Goal: Task Accomplishment & Management: Complete application form

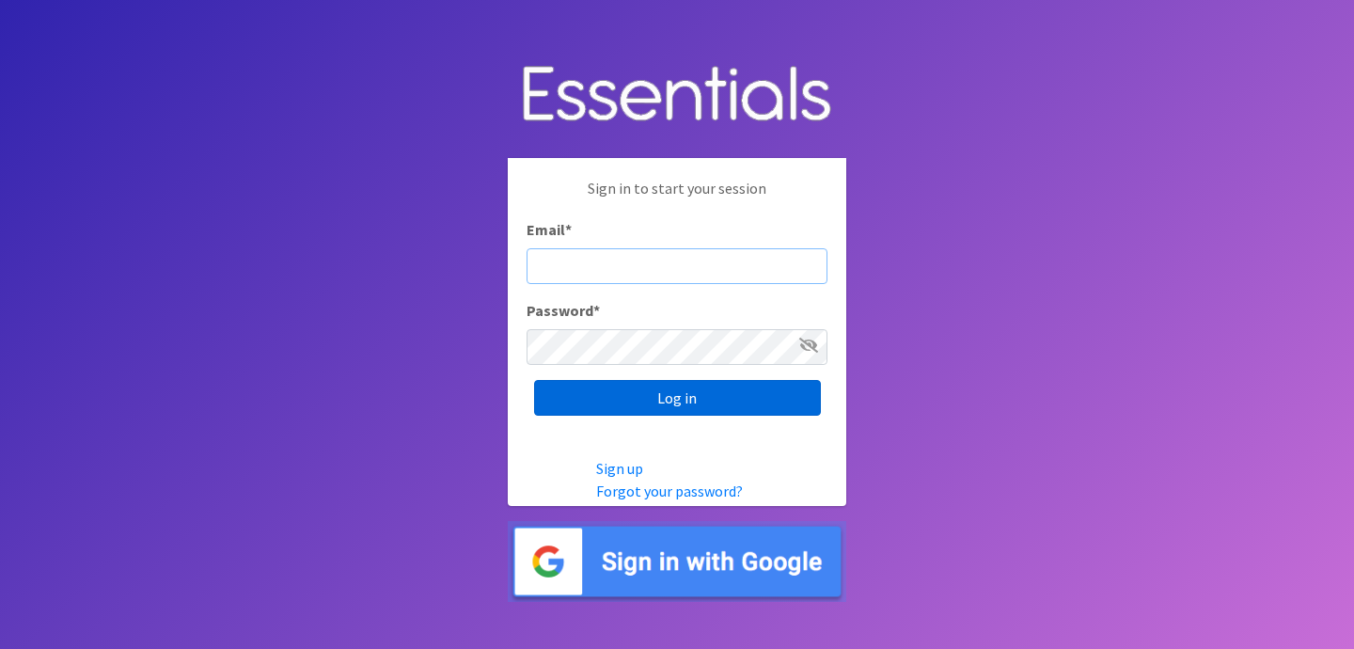
type input "[EMAIL_ADDRESS][DOMAIN_NAME]"
click at [649, 398] on input "Log in" at bounding box center [677, 398] width 287 height 36
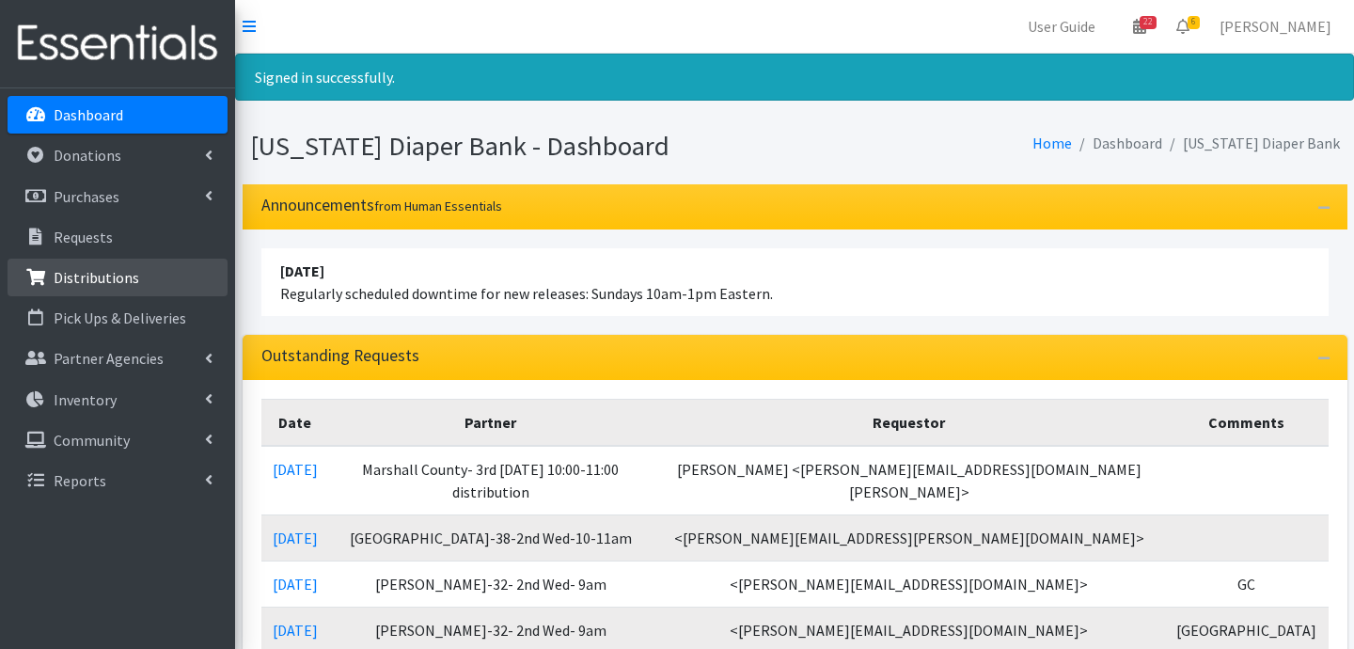
click at [103, 269] on p "Distributions" at bounding box center [97, 277] width 86 height 19
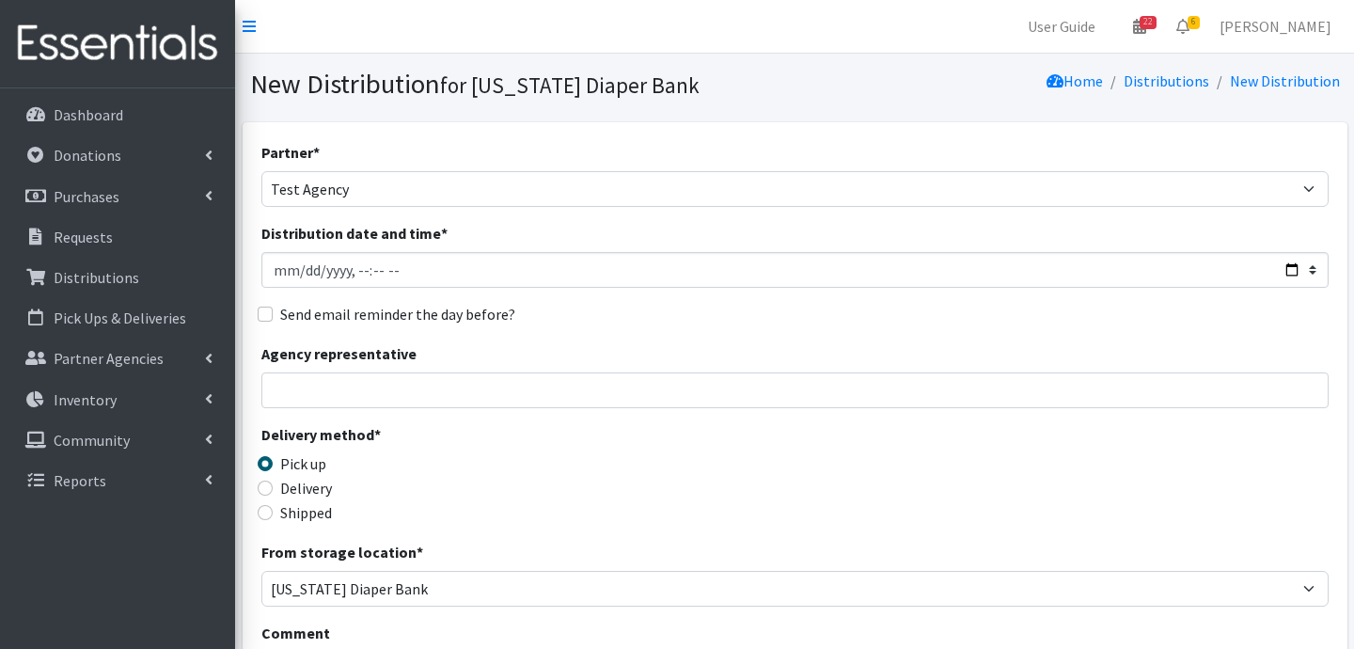
click at [261, 171] on select "ARC [PERSON_NAME] and [GEOGRAPHIC_DATA] [GEOGRAPHIC_DATA] Babies Basic Needs No…" at bounding box center [794, 189] width 1067 height 36
click at [356, 198] on select "ARC Boone and Hendricks County WIC Babies Basic Needs Northern Indiana Baby Ble…" at bounding box center [794, 189] width 1067 height 36
select select "5004"
click at [261, 171] on select "ARC Boone and Hendricks County WIC Babies Basic Needs Northern Indiana Baby Ble…" at bounding box center [794, 189] width 1067 height 36
click at [376, 390] on input "Agency representative" at bounding box center [794, 390] width 1067 height 36
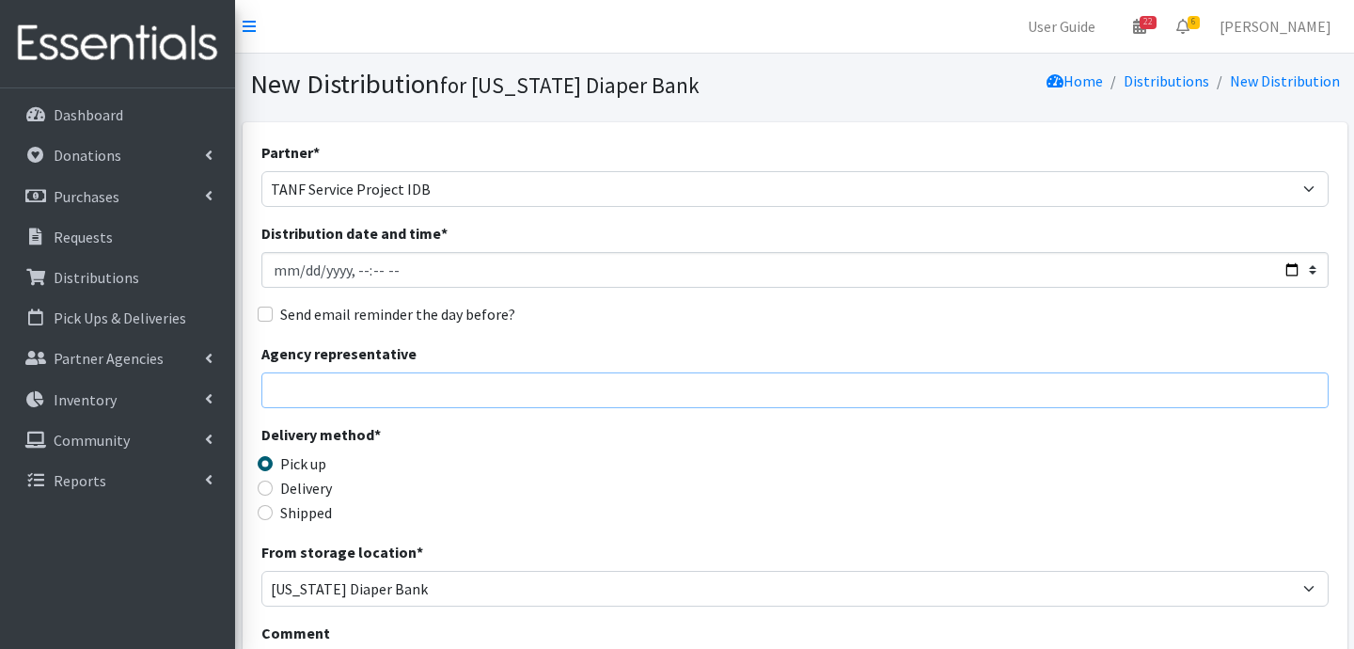
type input "Jessica Taylor"
click at [261, 491] on input "Delivery" at bounding box center [265, 488] width 15 height 15
radio input "true"
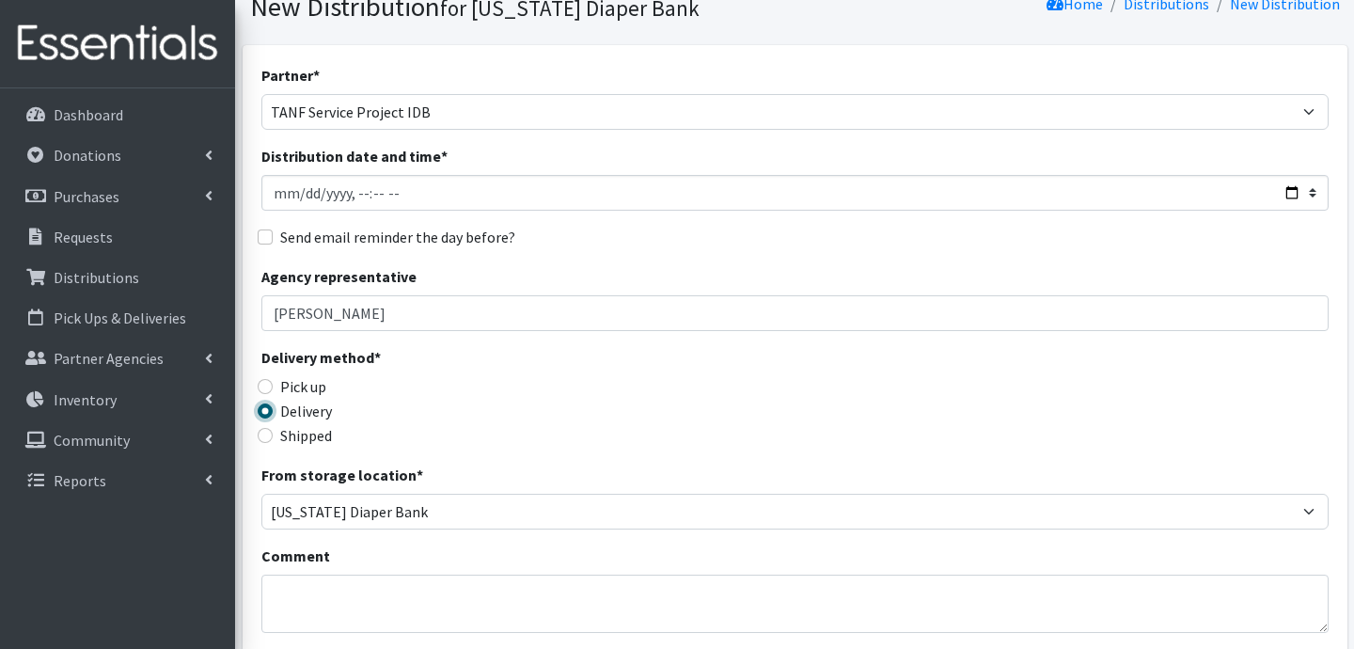
scroll to position [75, 0]
click at [413, 592] on textarea "Comment" at bounding box center [794, 606] width 1067 height 58
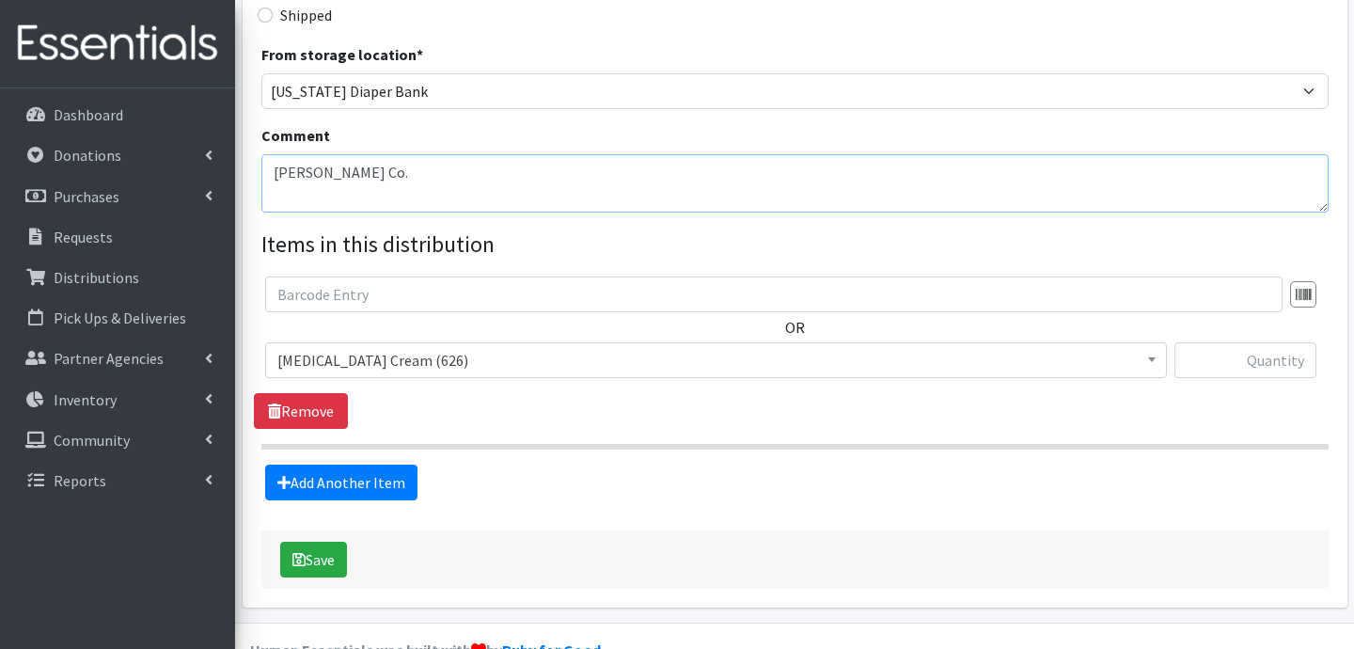
scroll to position [511, 0]
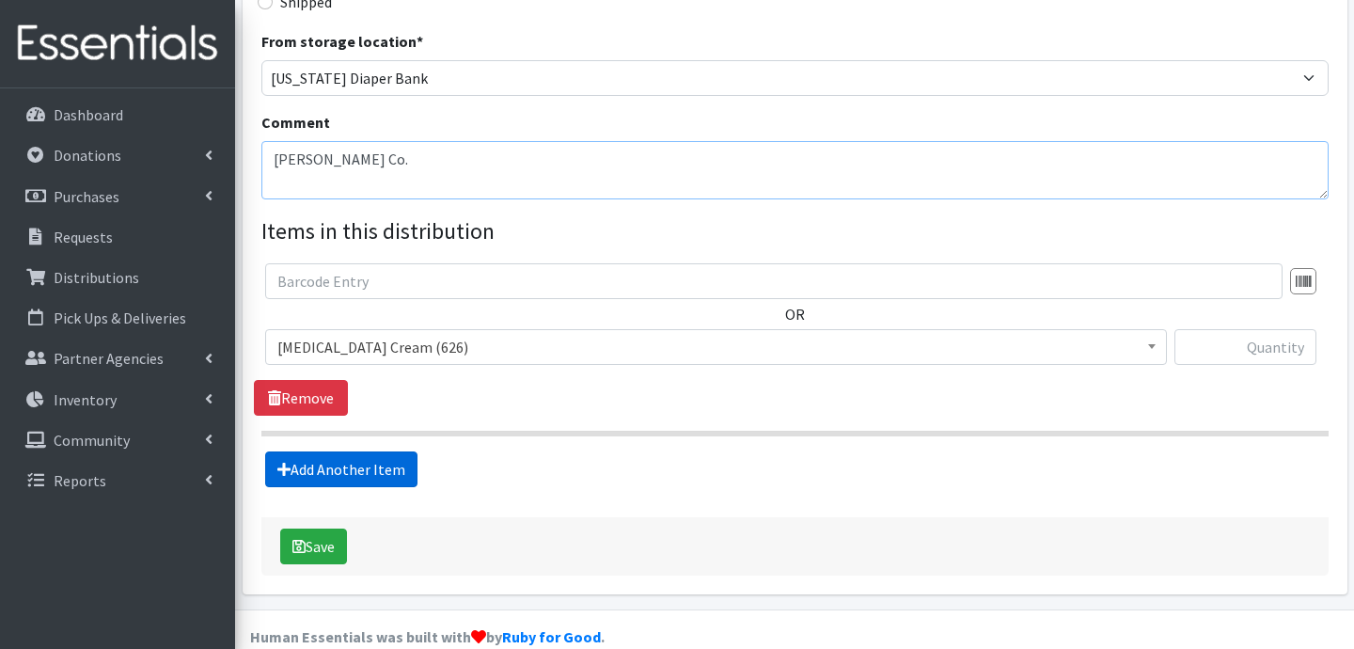
type textarea "Hancock Co."
click at [319, 456] on link "Add Another Item" at bounding box center [341, 469] width 152 height 36
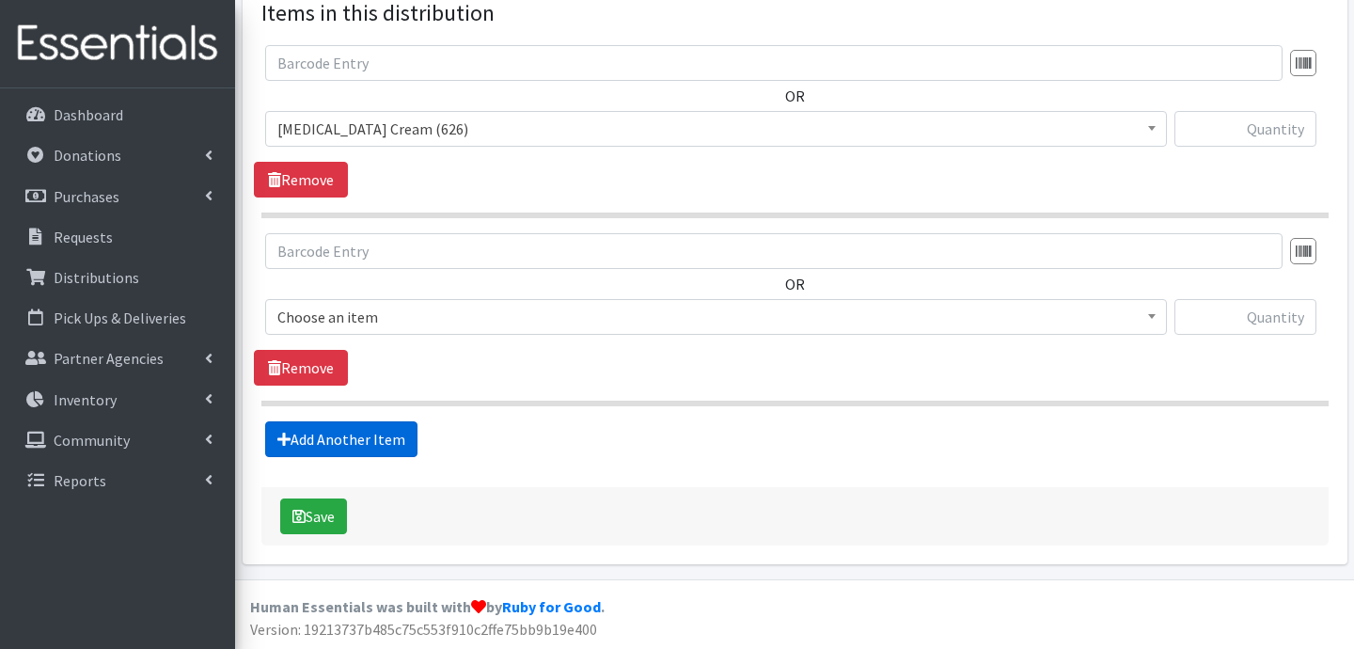
scroll to position [729, 0]
click at [358, 415] on fieldset "Items in this distribution OR Diaper Rash Cream (626) Kids (Newborn) (66581) Ki…" at bounding box center [794, 226] width 1067 height 461
click at [357, 419] on fieldset "Items in this distribution OR Diaper Rash Cream (626) Kids (Newborn) (66581) Ki…" at bounding box center [794, 226] width 1067 height 461
click at [363, 428] on link "Add Another Item" at bounding box center [341, 439] width 152 height 36
click at [351, 436] on link "Add Another Item" at bounding box center [341, 439] width 152 height 36
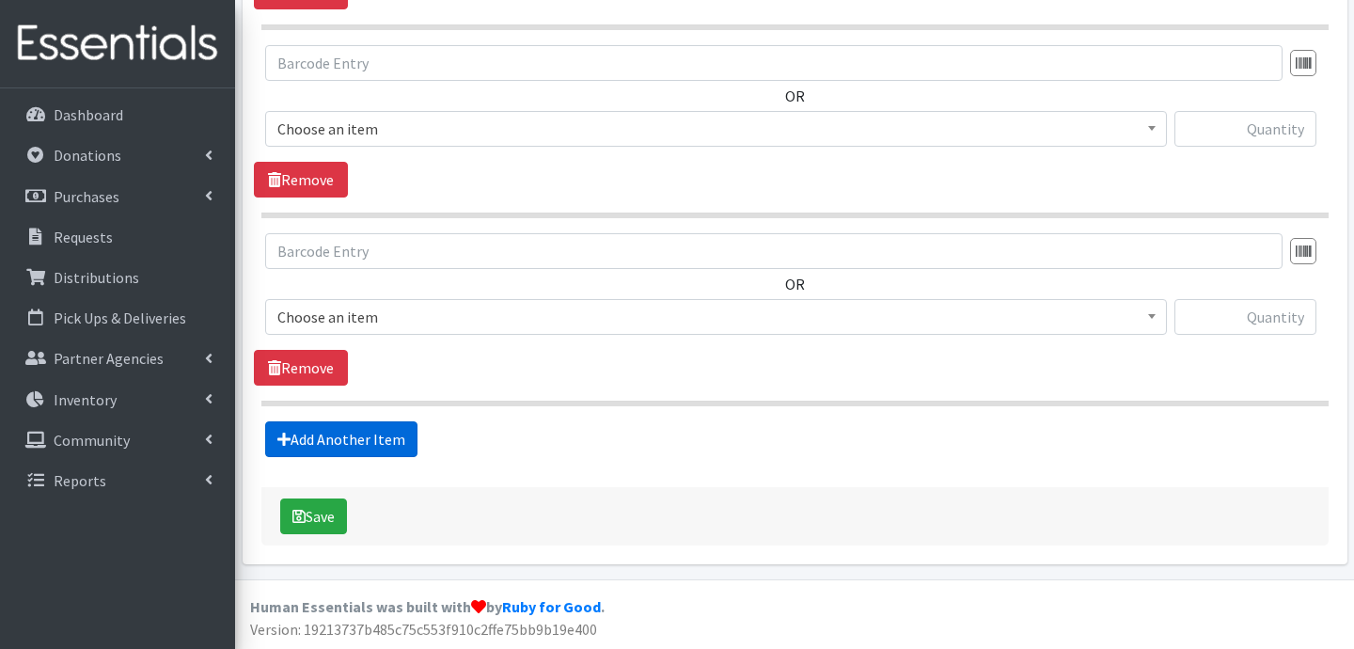
click at [374, 442] on link "Add Another Item" at bounding box center [341, 439] width 152 height 36
click at [378, 441] on link "Add Another Item" at bounding box center [341, 439] width 152 height 36
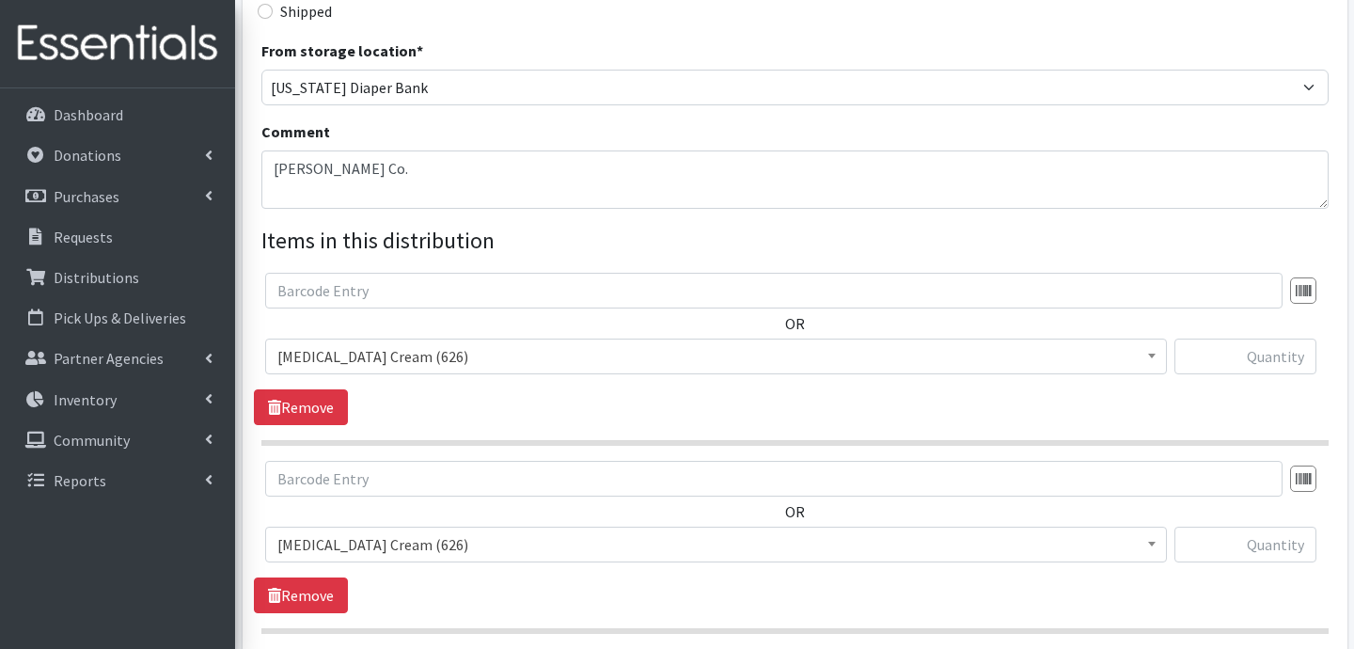
scroll to position [478, 0]
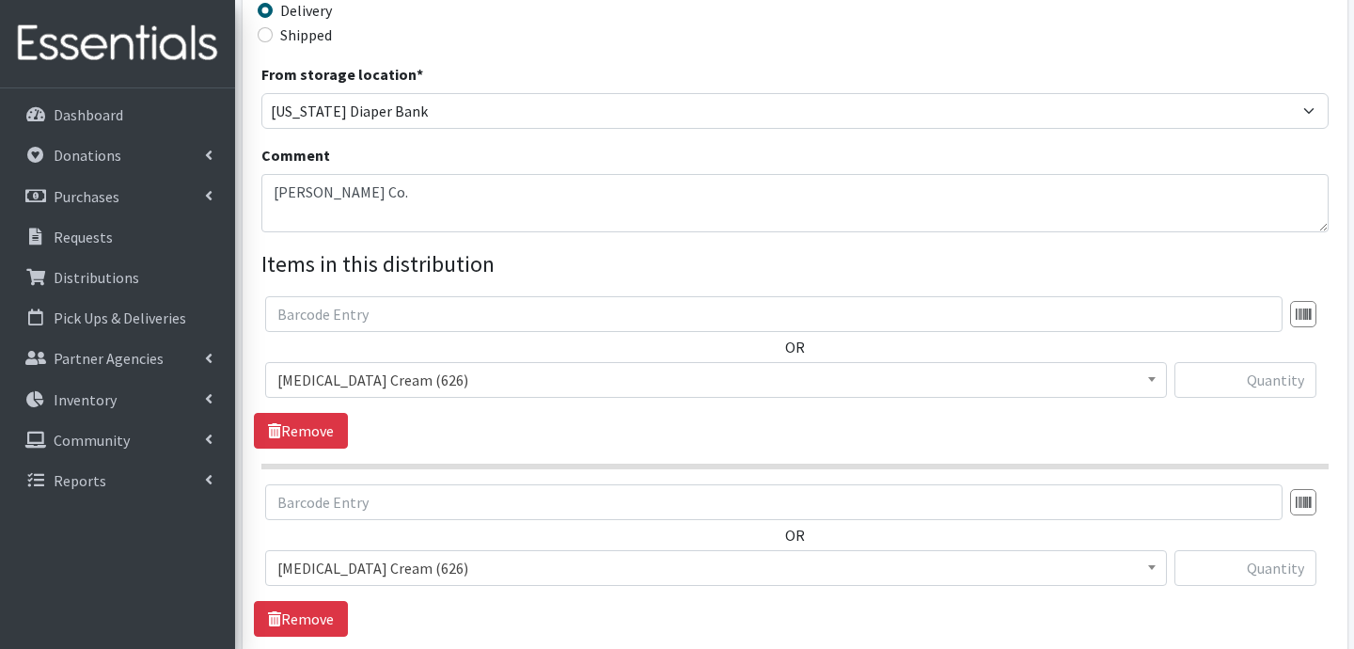
click at [420, 382] on span "Diaper Rash Cream (626)" at bounding box center [715, 380] width 877 height 26
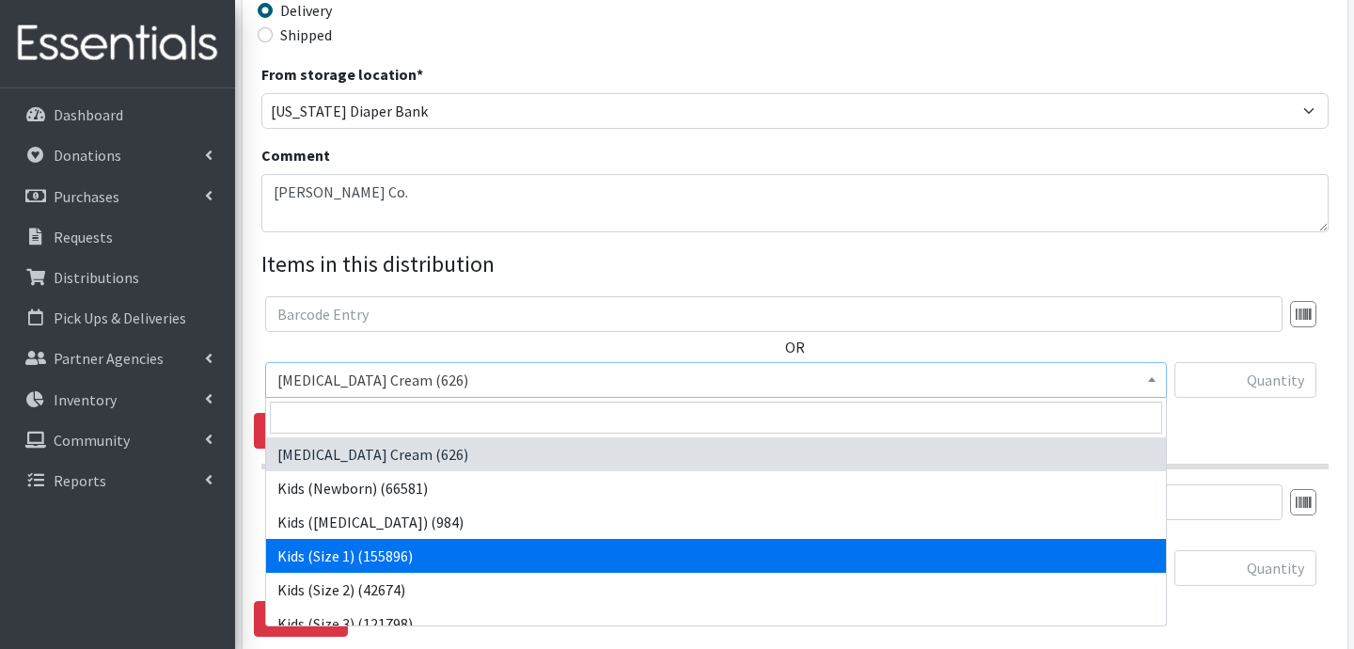
select select "3401"
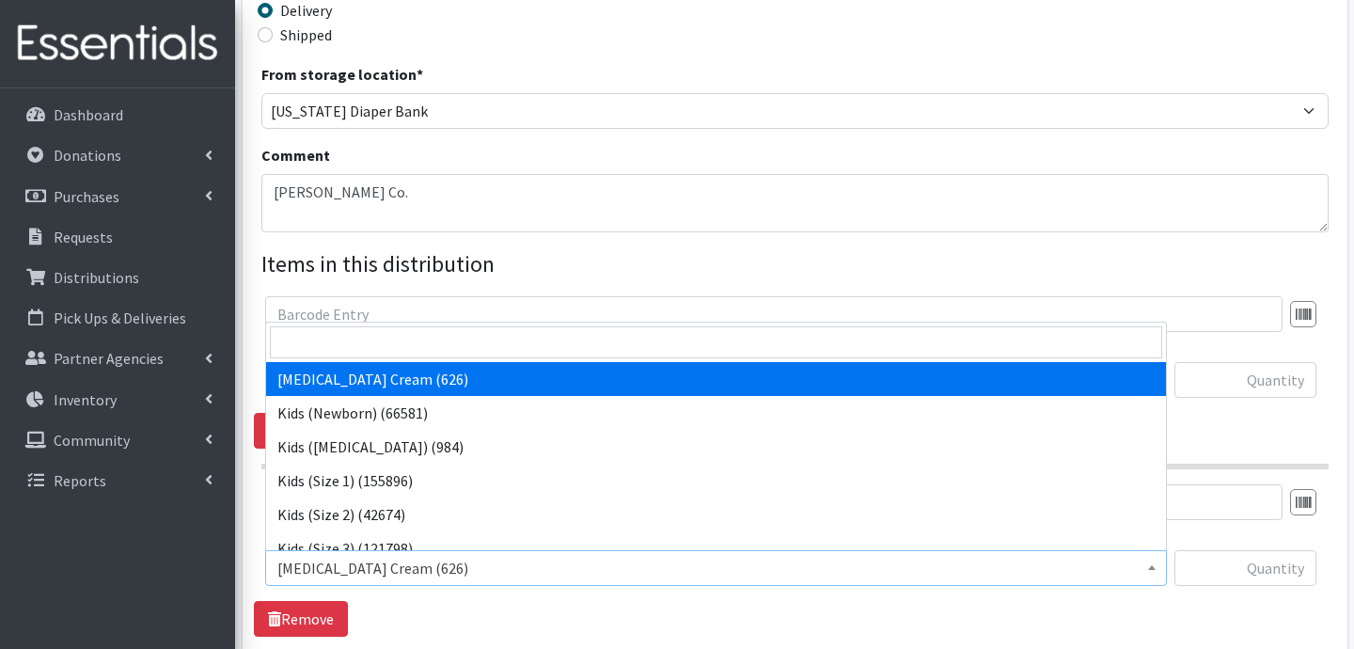
click at [387, 555] on span "Diaper Rash Cream (626)" at bounding box center [715, 568] width 877 height 26
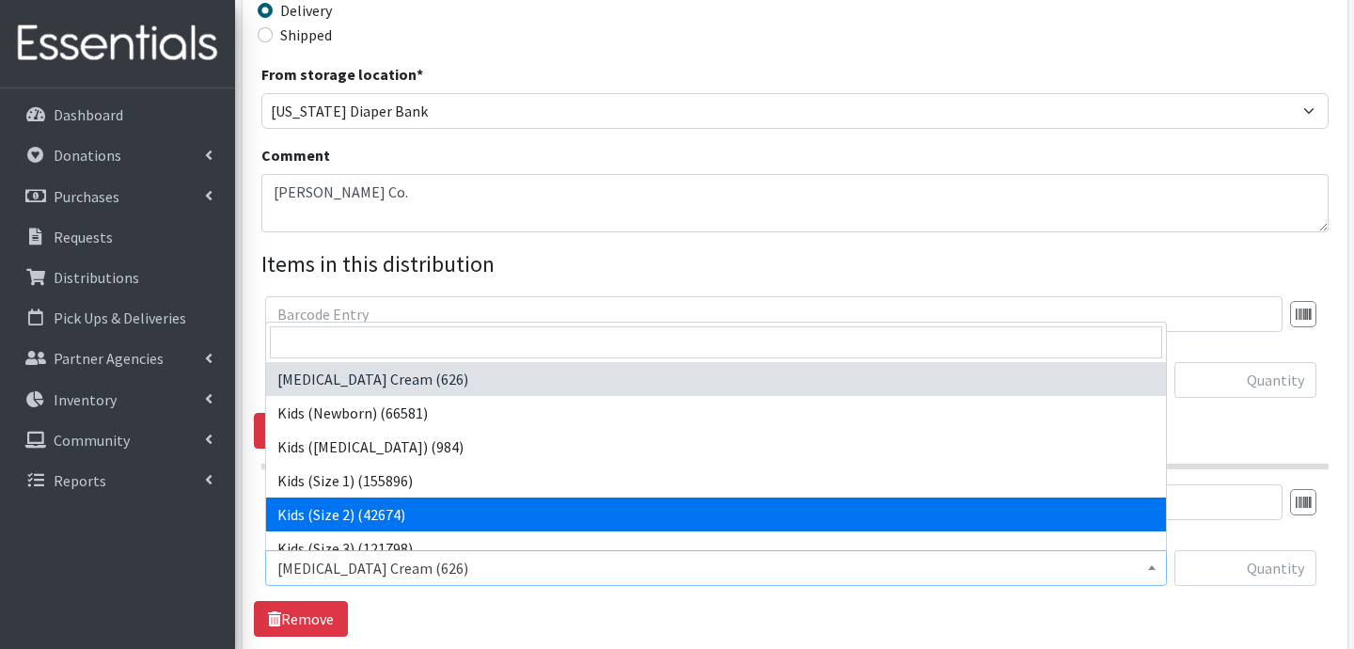
select select "3420"
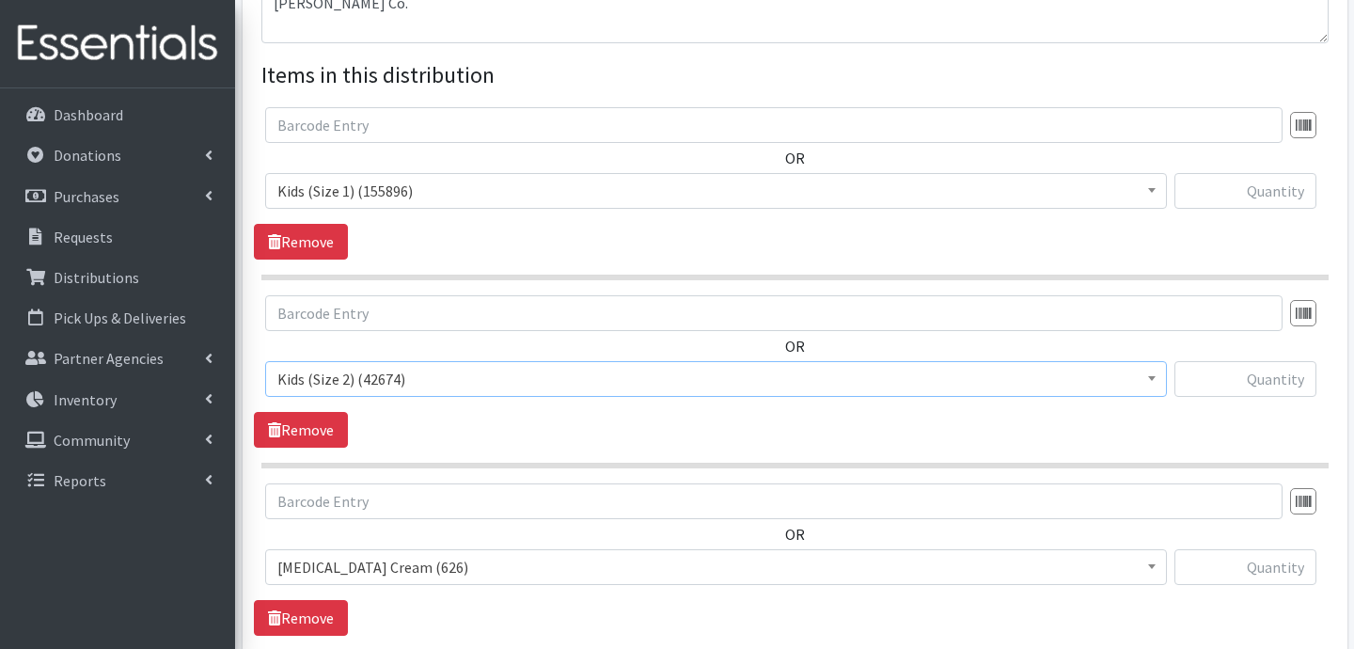
scroll to position [725, 0]
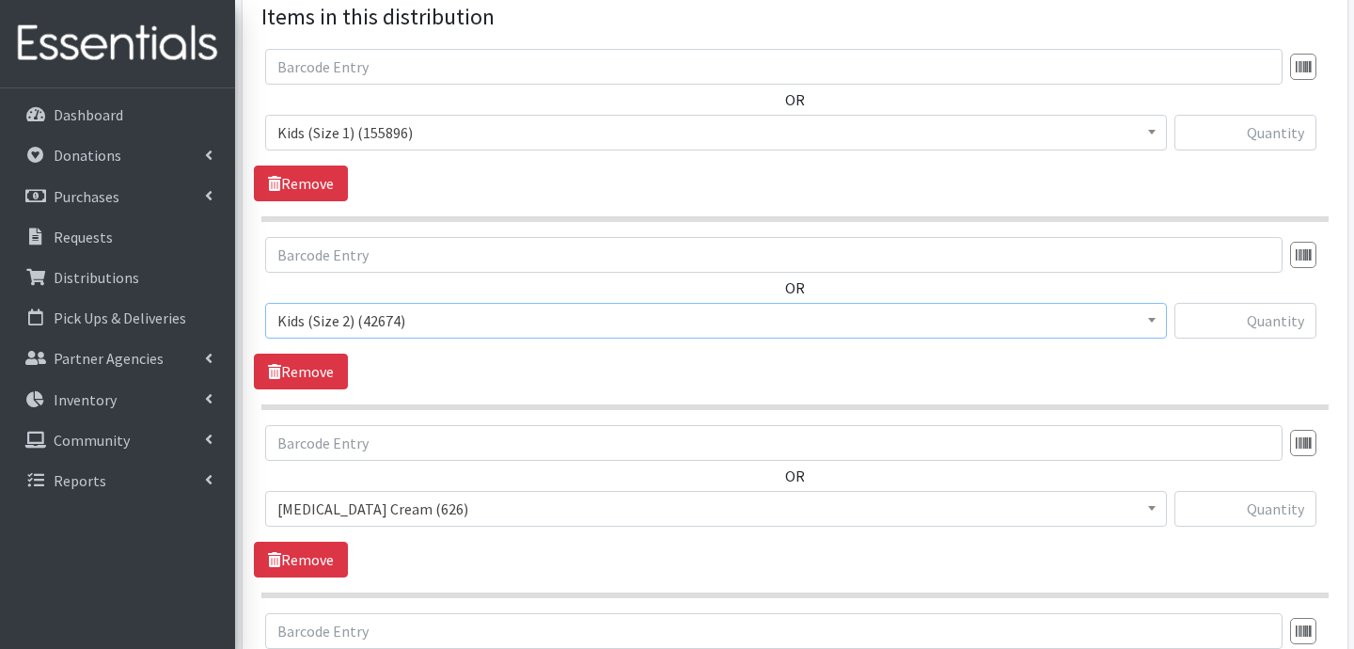
click at [373, 519] on span "Diaper Rash Cream (626)" at bounding box center [715, 509] width 877 height 26
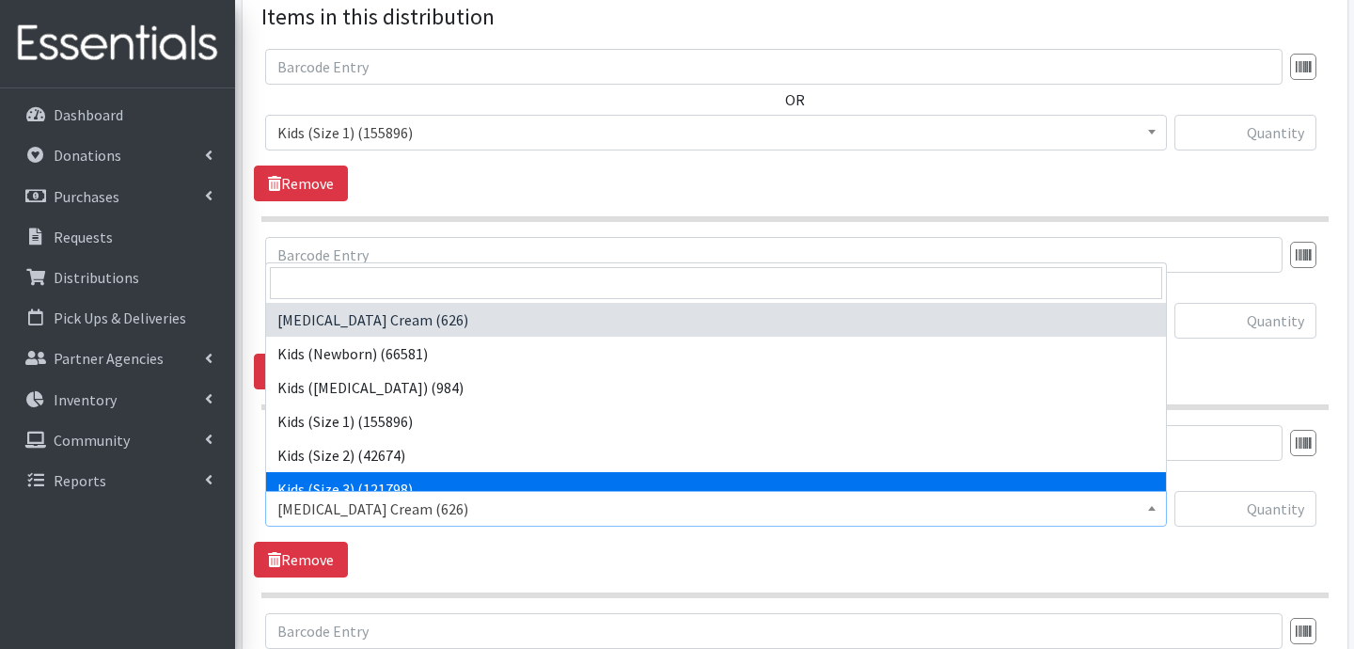
select select "3393"
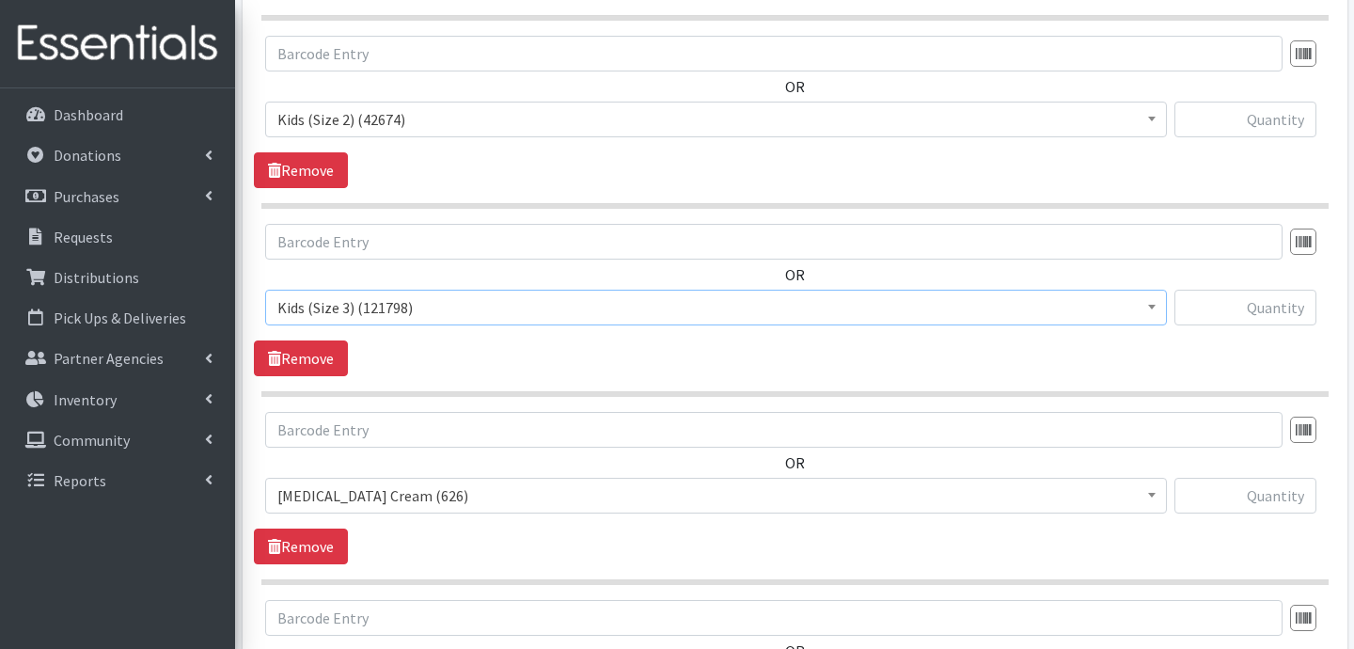
scroll to position [939, 0]
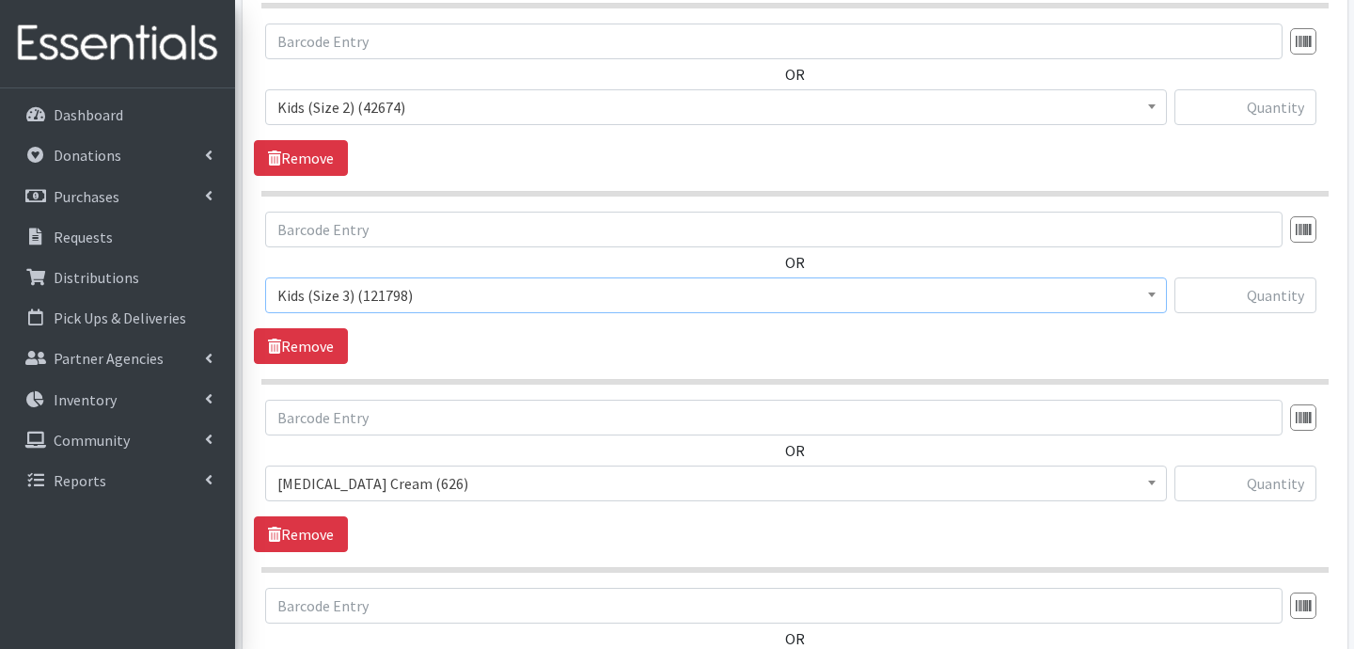
click at [347, 490] on span "Diaper Rash Cream (626)" at bounding box center [715, 483] width 877 height 26
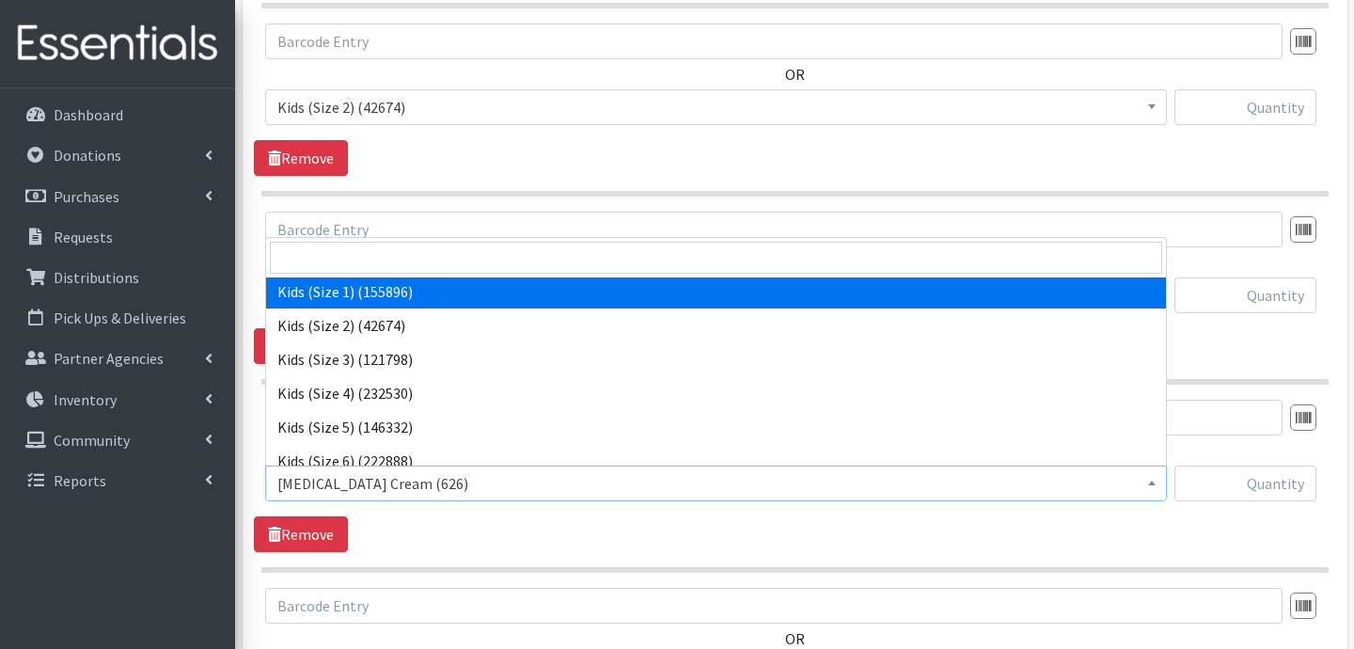
scroll to position [105, 0]
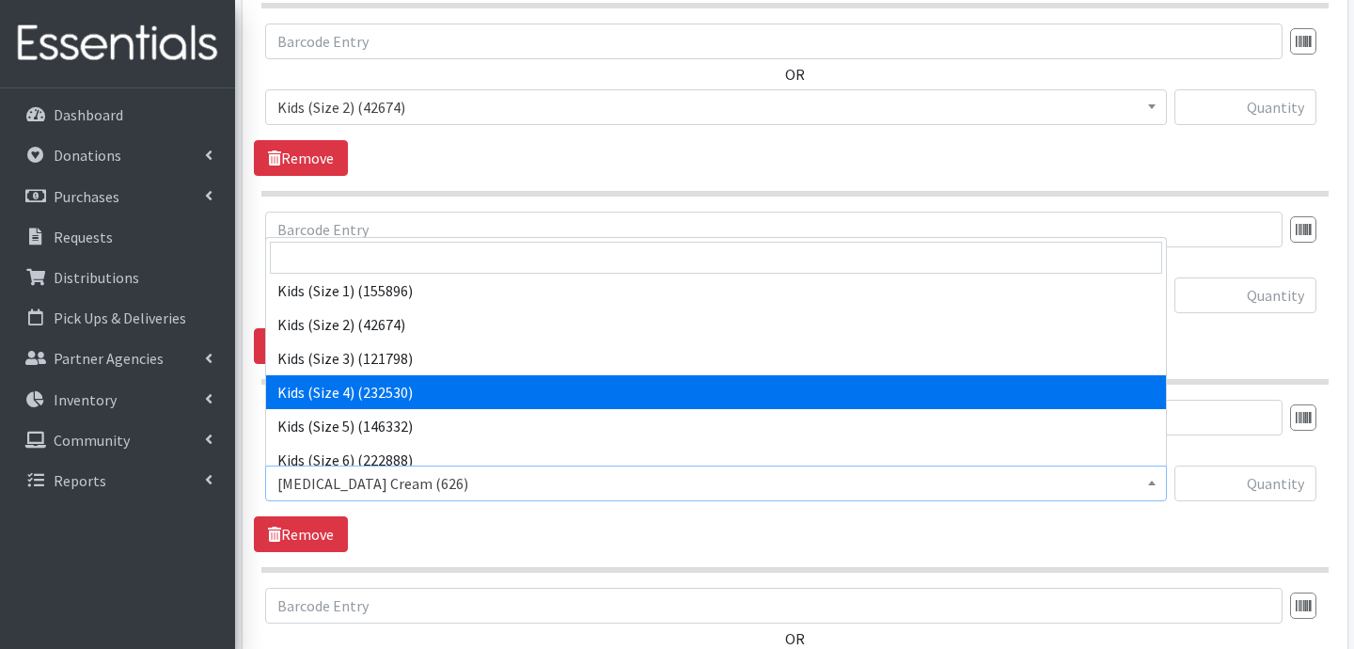
select select "3394"
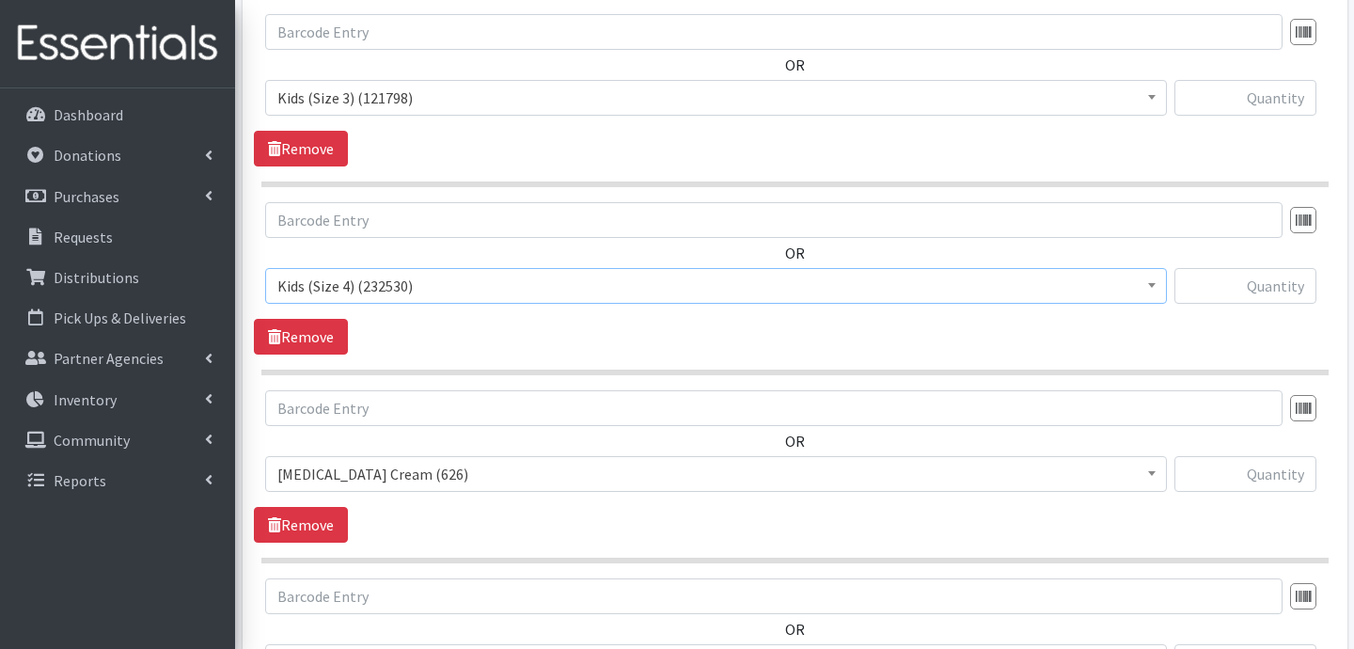
scroll to position [1137, 0]
click at [391, 468] on span "Diaper Rash Cream (626)" at bounding box center [715, 473] width 877 height 26
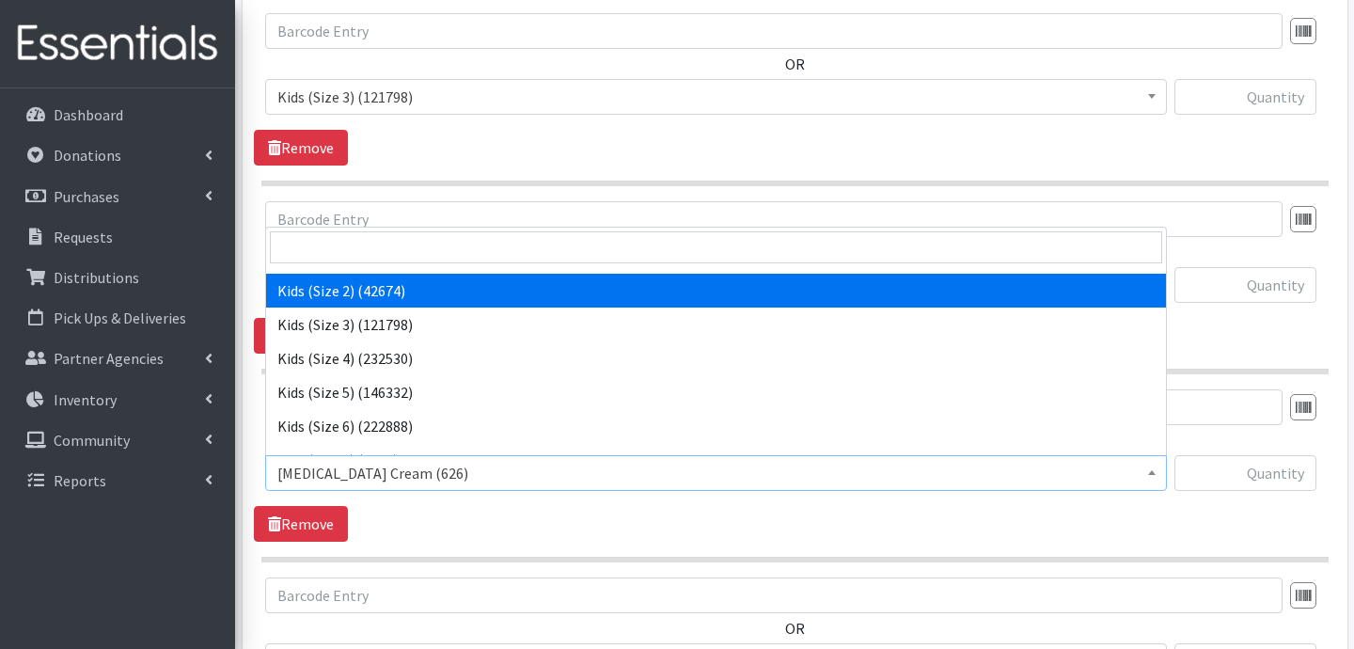
scroll to position [131, 0]
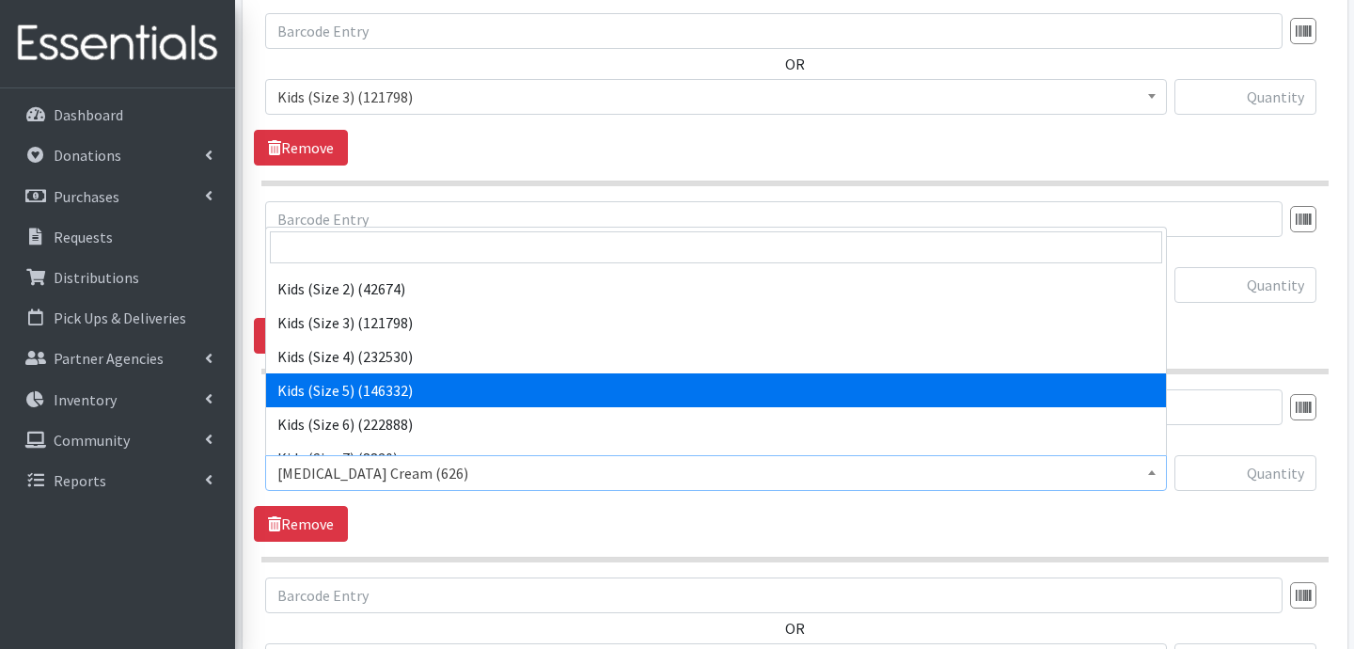
select select "3407"
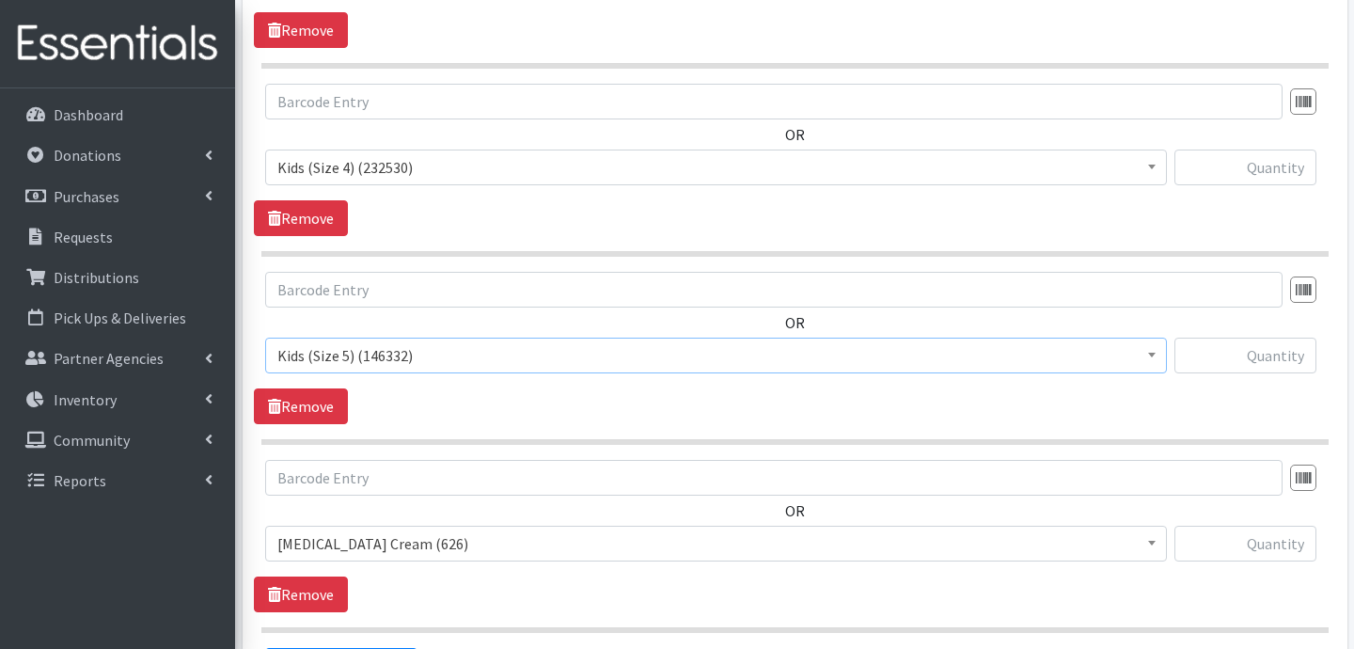
scroll to position [1287, 0]
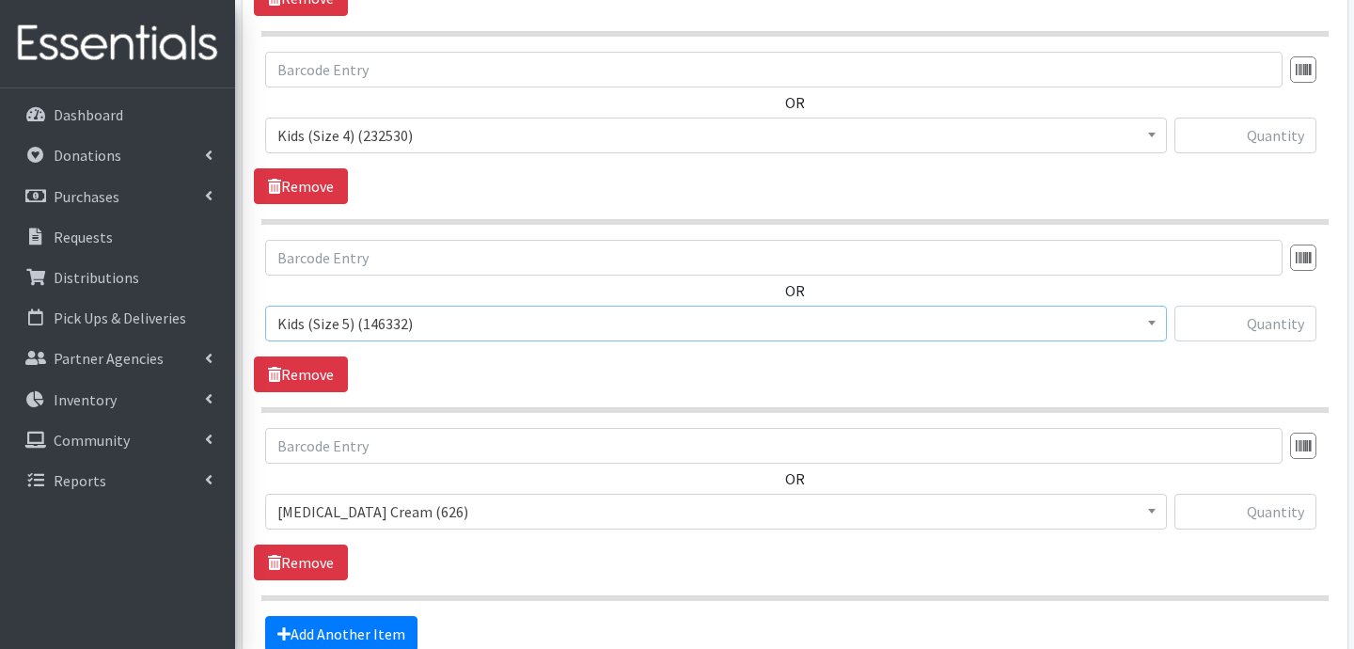
click at [394, 508] on span "Diaper Rash Cream (626)" at bounding box center [715, 511] width 877 height 26
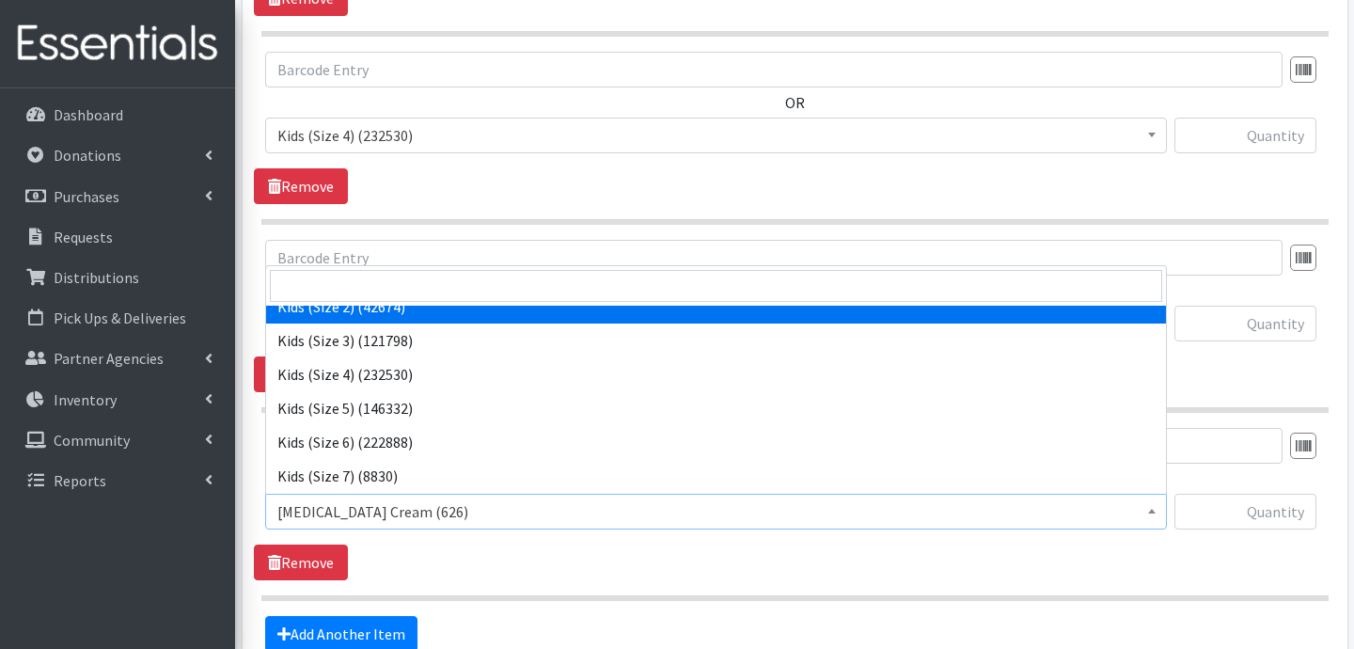
scroll to position [182, 0]
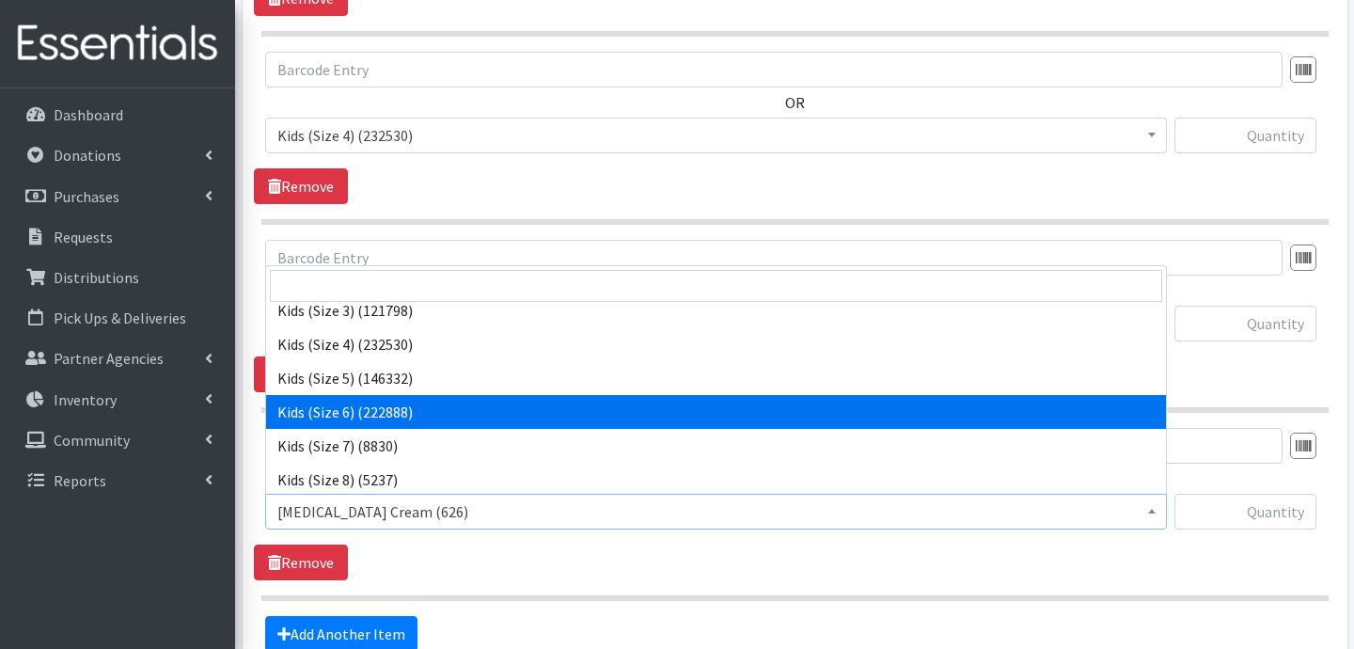
select select "3419"
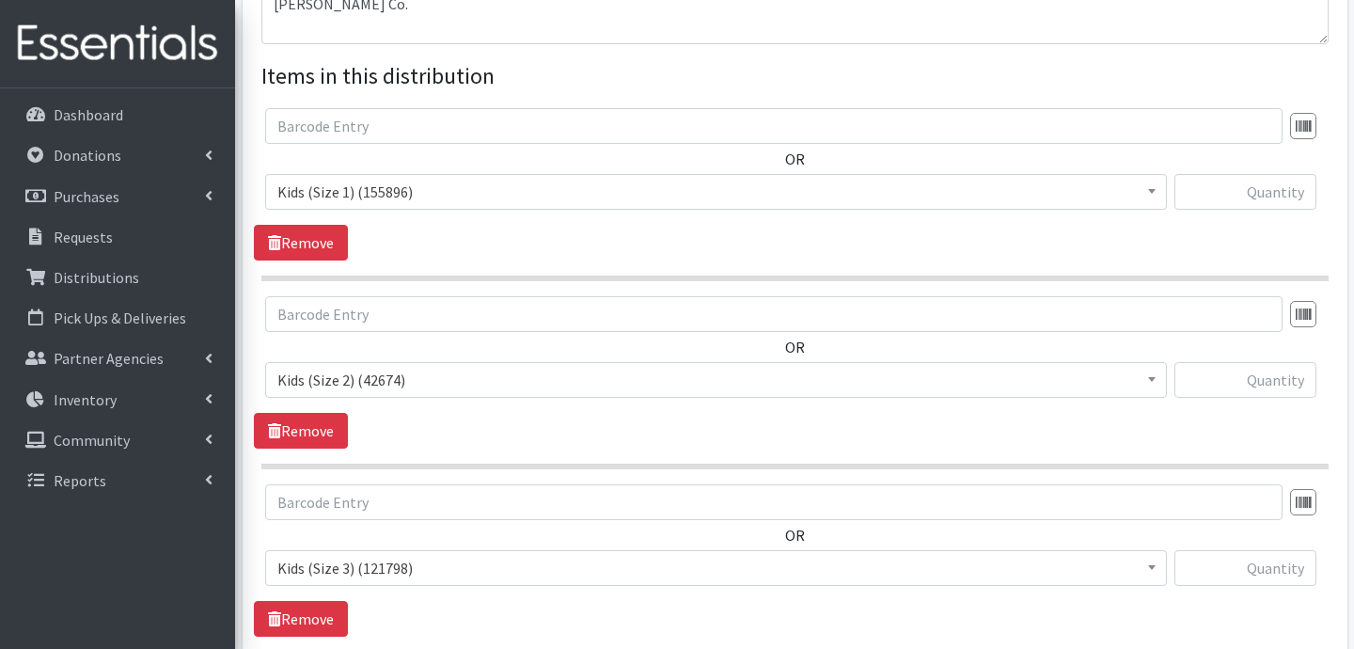
scroll to position [655, 0]
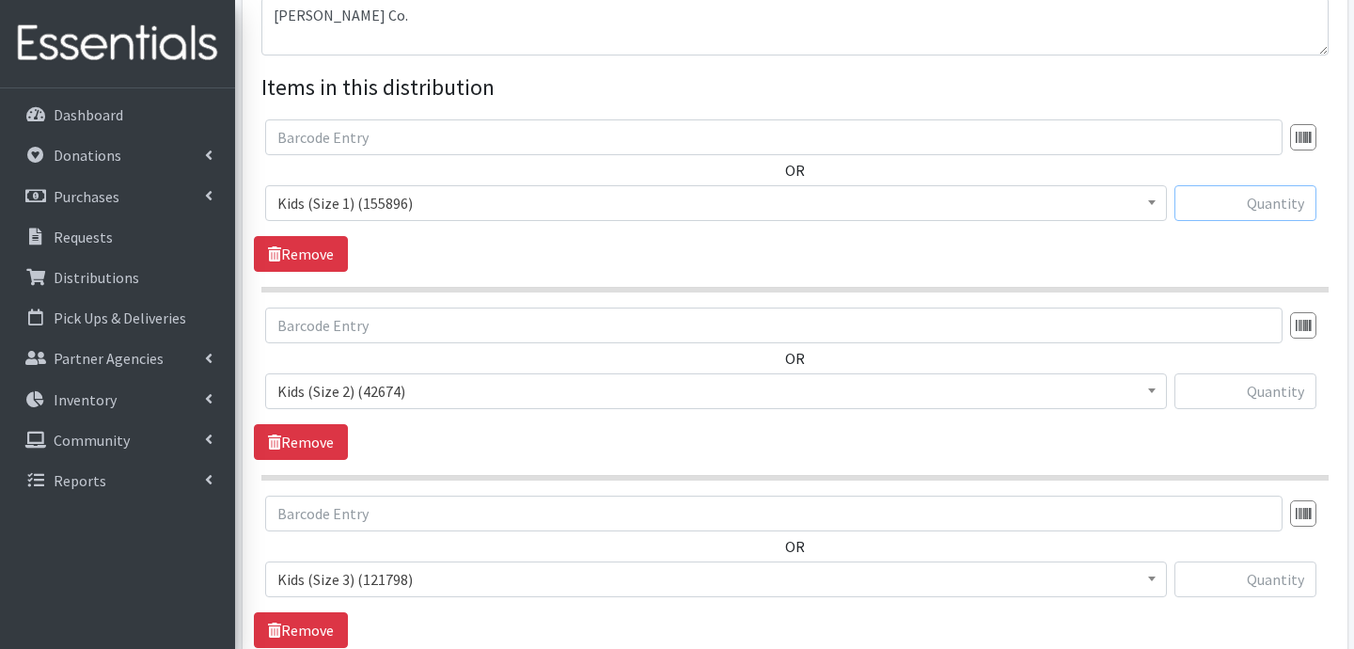
click at [1288, 207] on input "text" at bounding box center [1246, 203] width 142 height 36
type input "200"
click at [1262, 399] on input "text" at bounding box center [1246, 391] width 142 height 36
type input "400"
click at [1252, 576] on input "text" at bounding box center [1246, 579] width 142 height 36
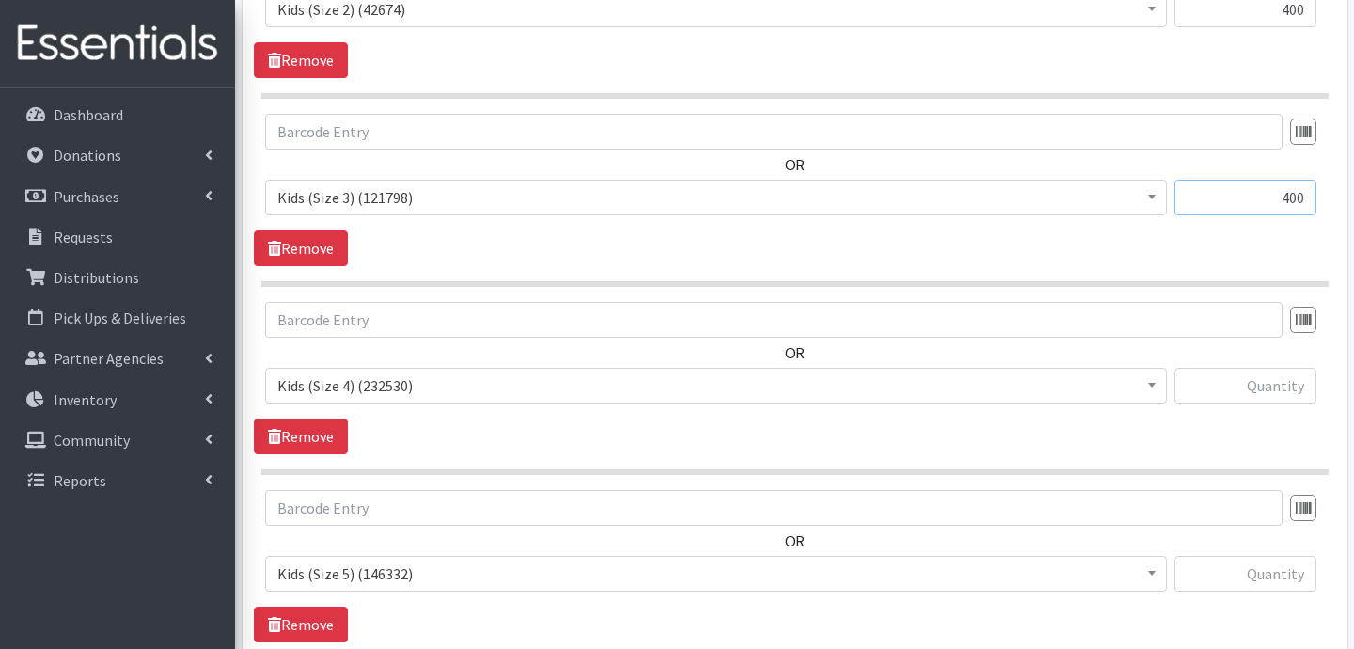
scroll to position [1044, 0]
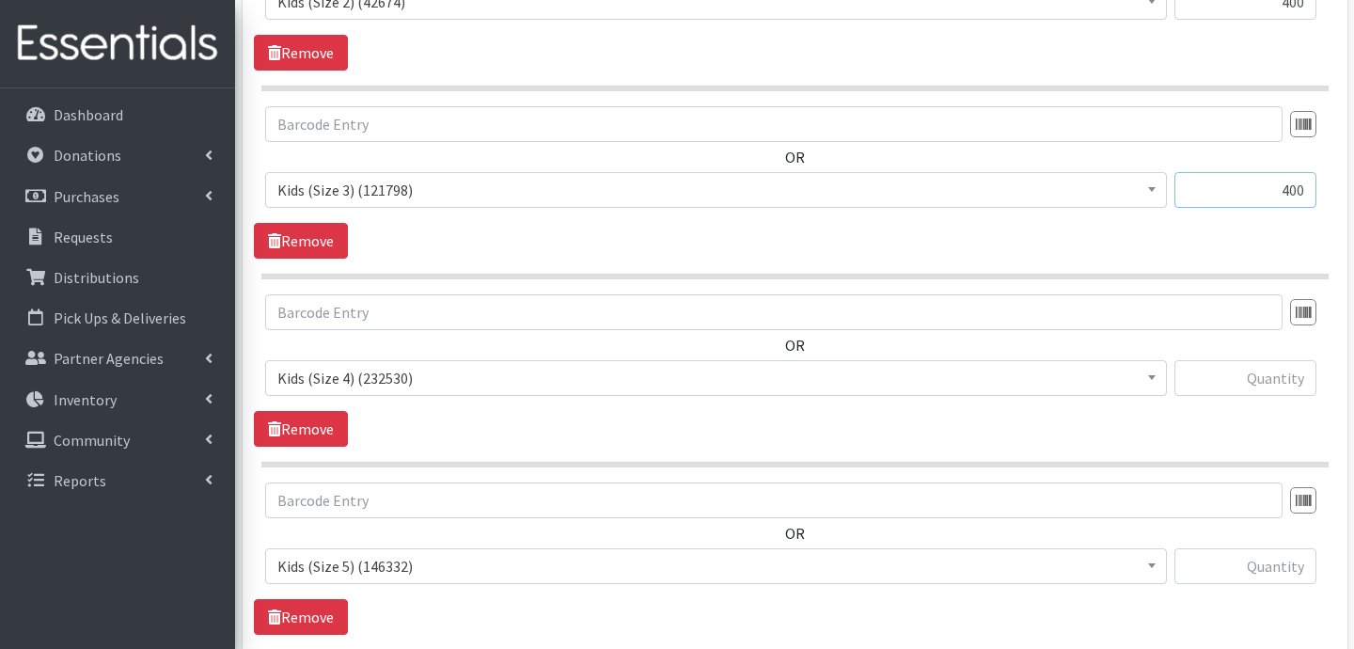
type input "400"
click at [1263, 387] on input "text" at bounding box center [1246, 378] width 142 height 36
type input "1000"
click at [1276, 568] on input "text" at bounding box center [1246, 566] width 142 height 36
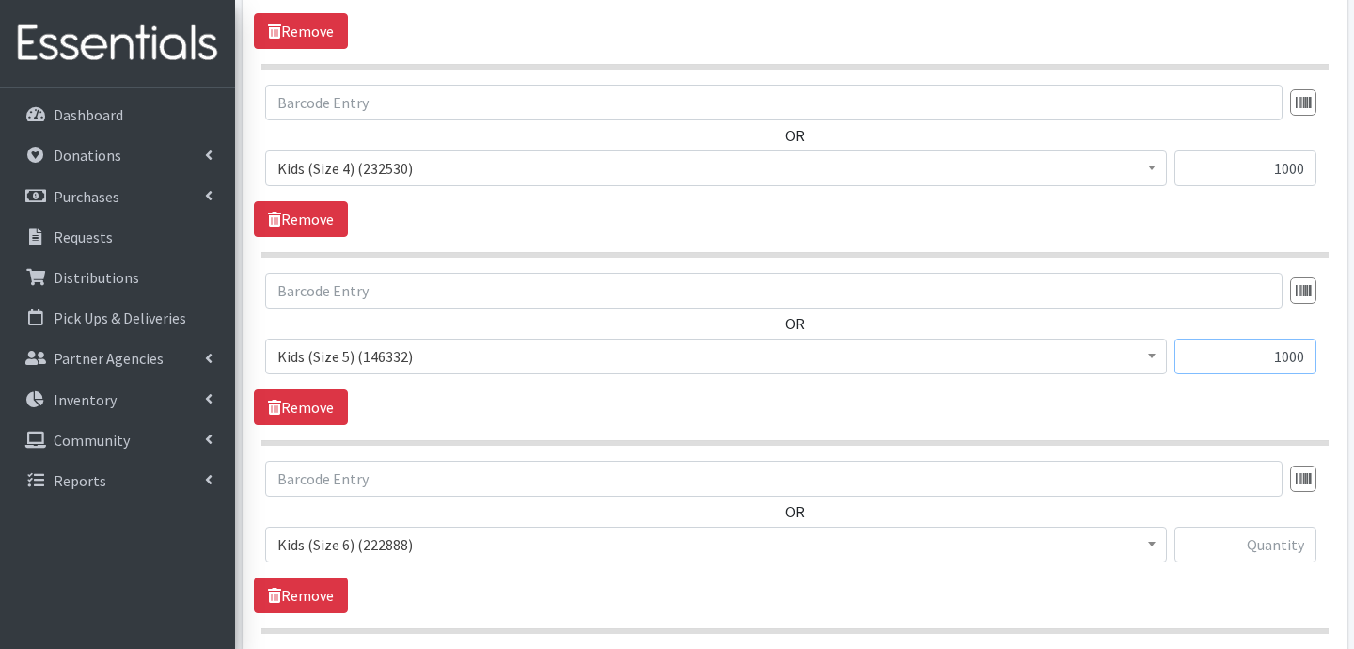
scroll to position [1283, 0]
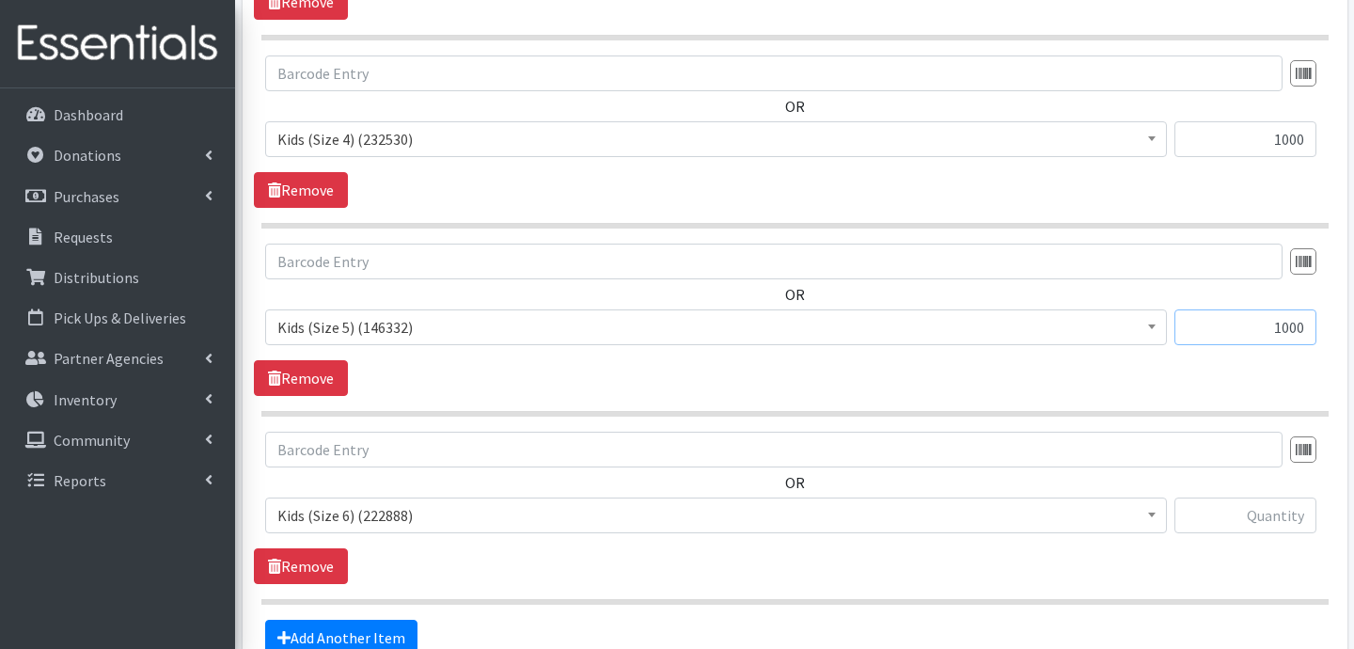
type input "1000"
click at [1217, 508] on input "text" at bounding box center [1246, 516] width 142 height 36
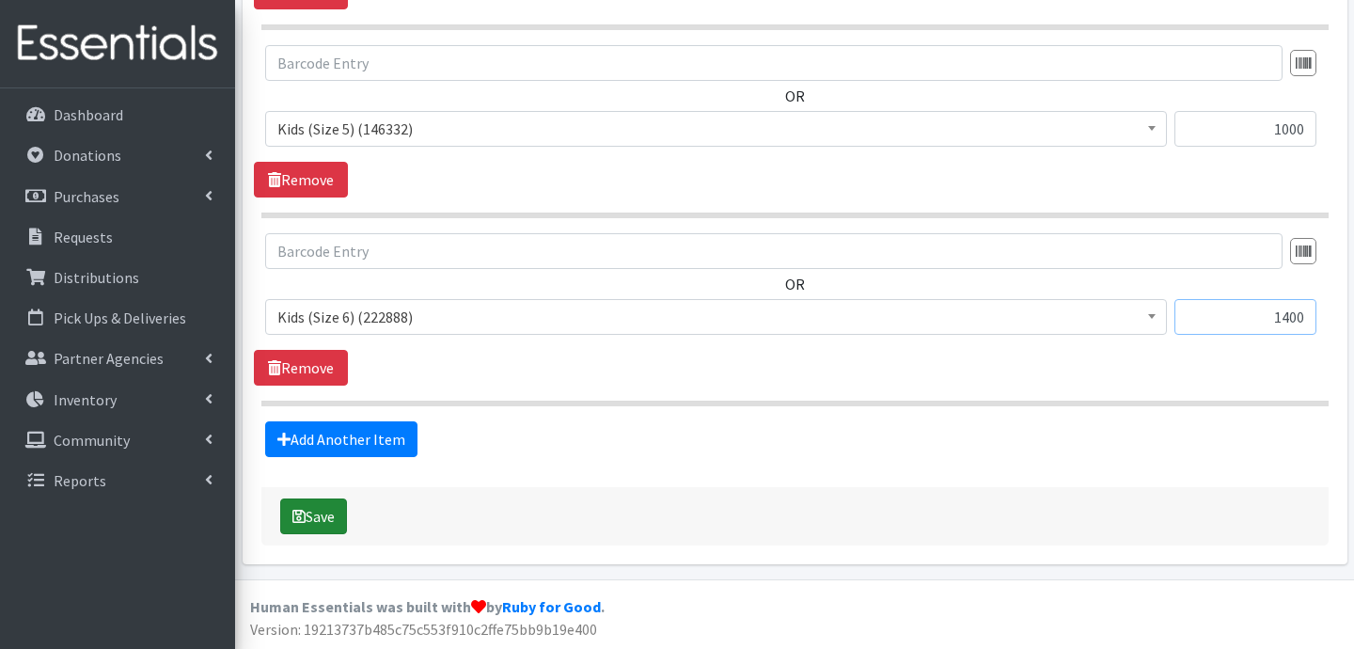
type input "1400"
click at [324, 522] on button "Save" at bounding box center [313, 516] width 67 height 36
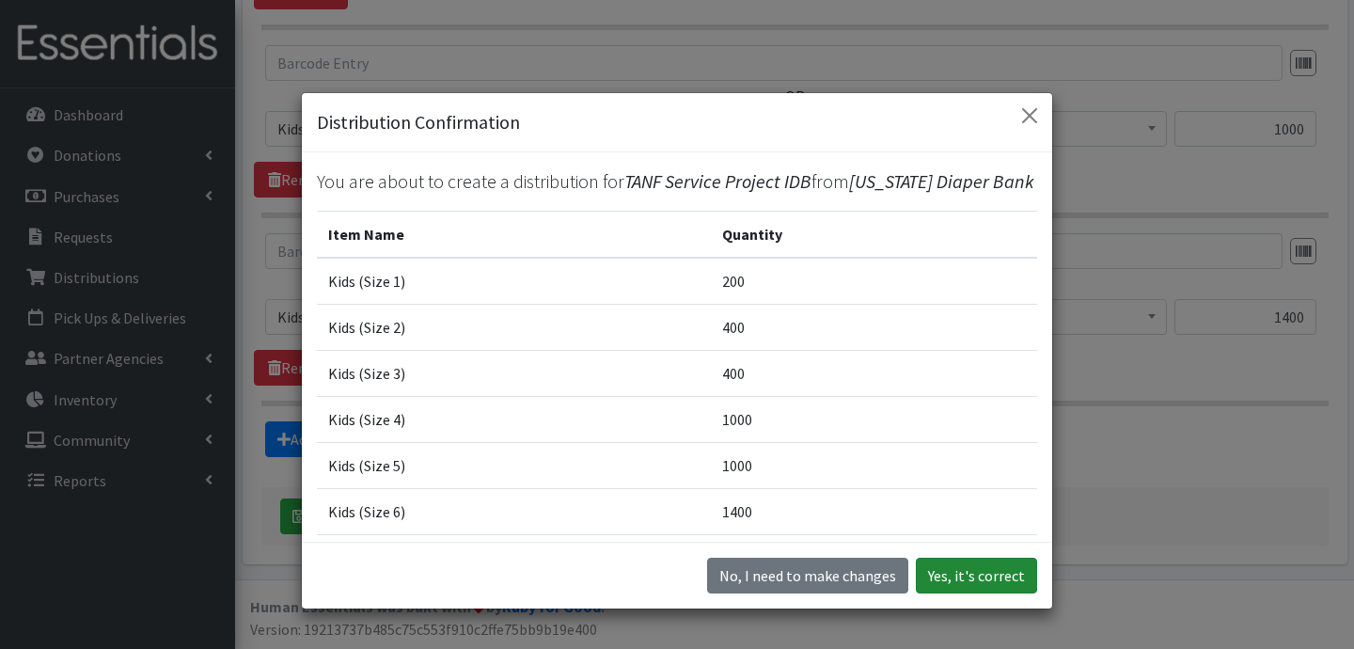
click at [960, 567] on button "Yes, it's correct" at bounding box center [976, 576] width 121 height 36
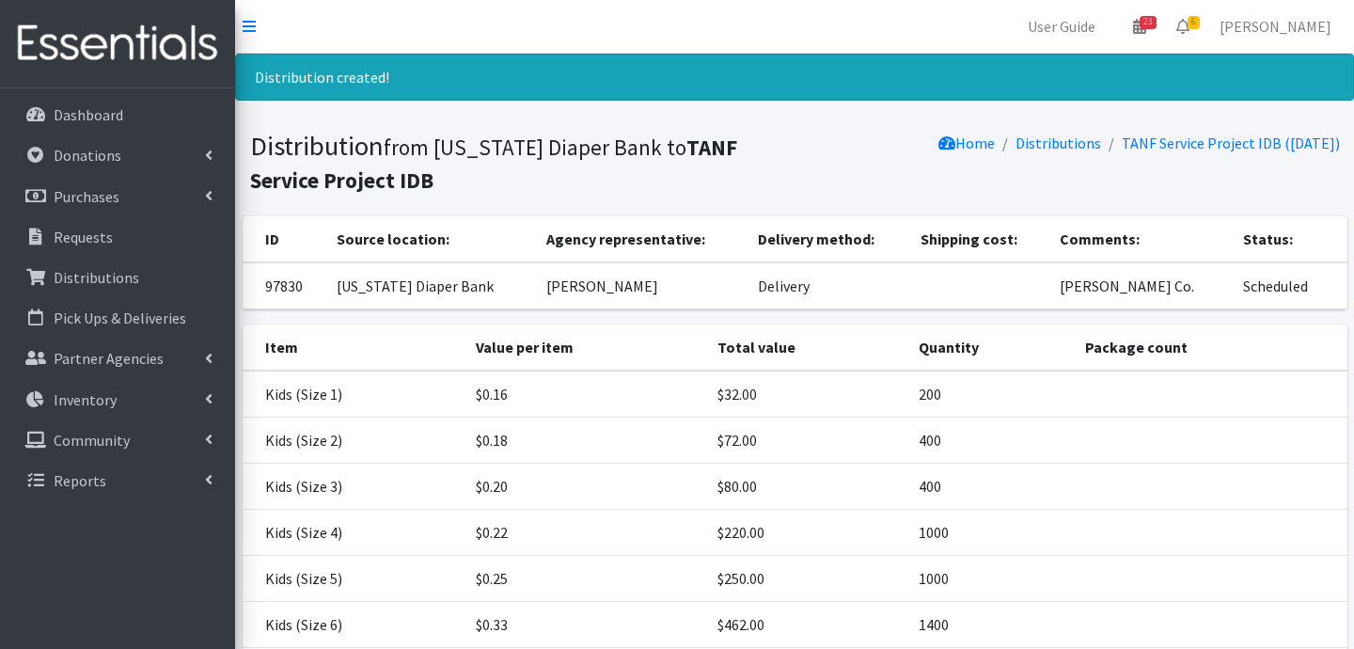
scroll to position [189, 0]
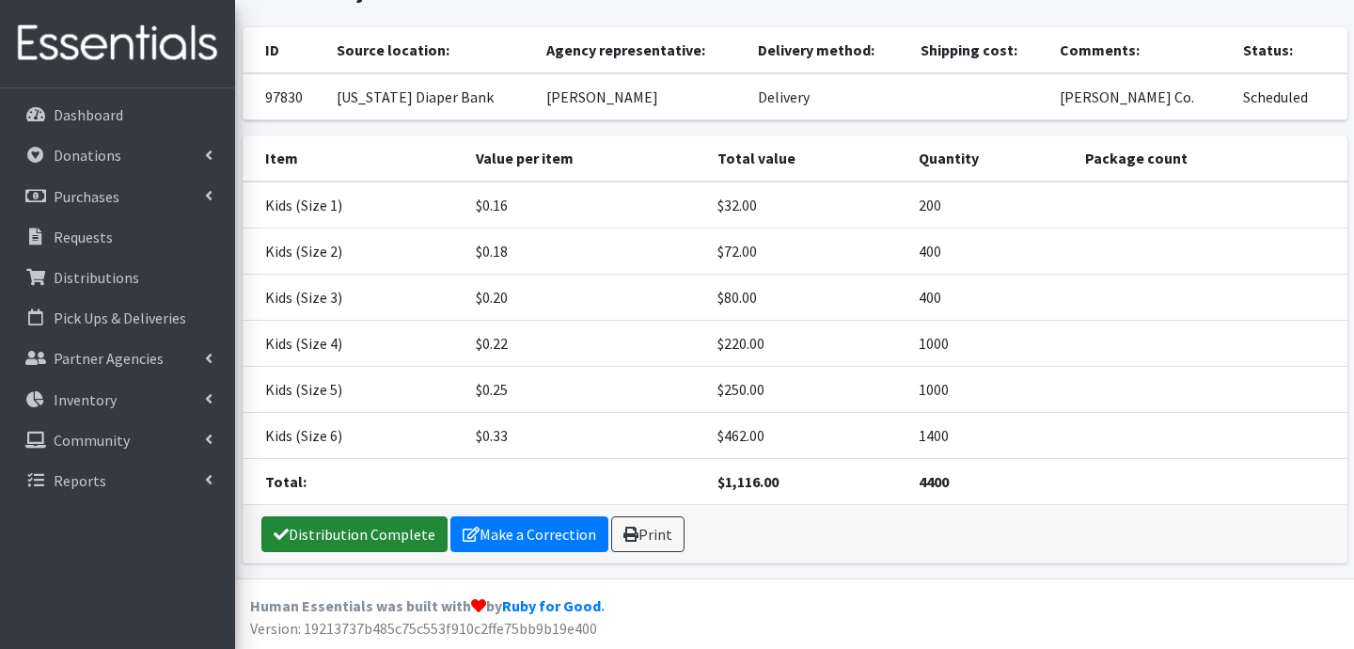
click at [299, 532] on link "Distribution Complete" at bounding box center [354, 534] width 186 height 36
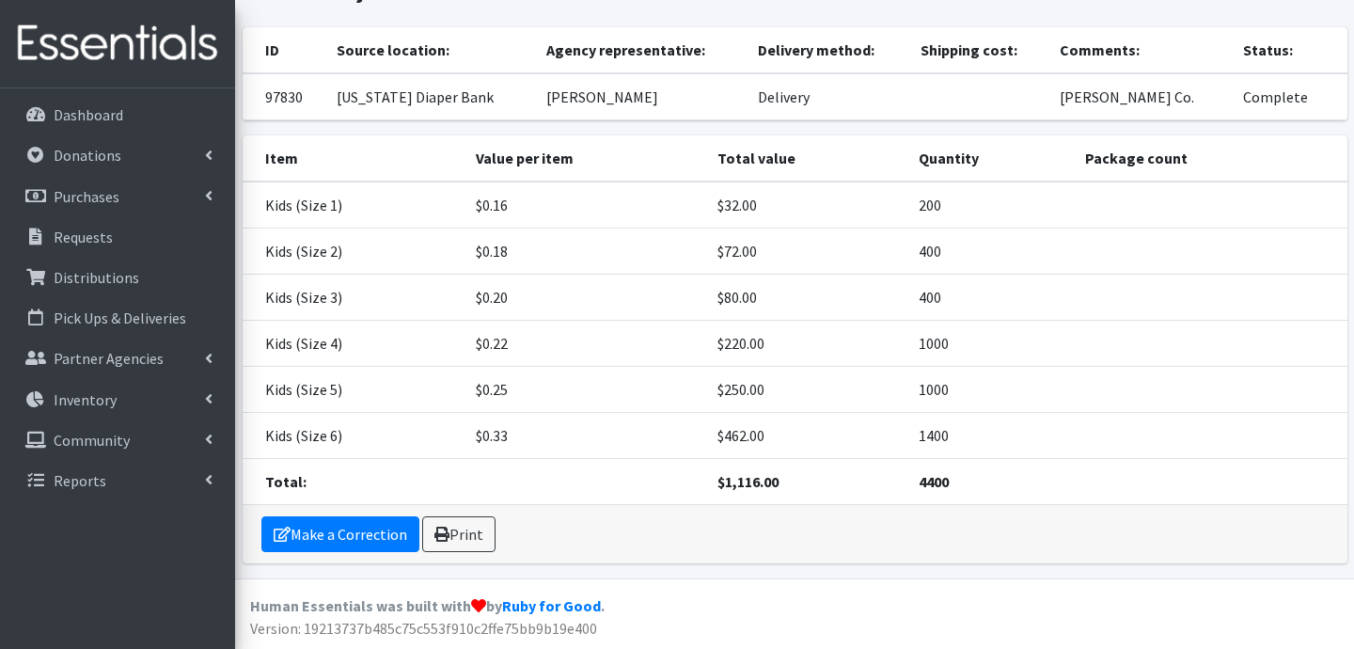
scroll to position [0, 0]
